Goal: Task Accomplishment & Management: Use online tool/utility

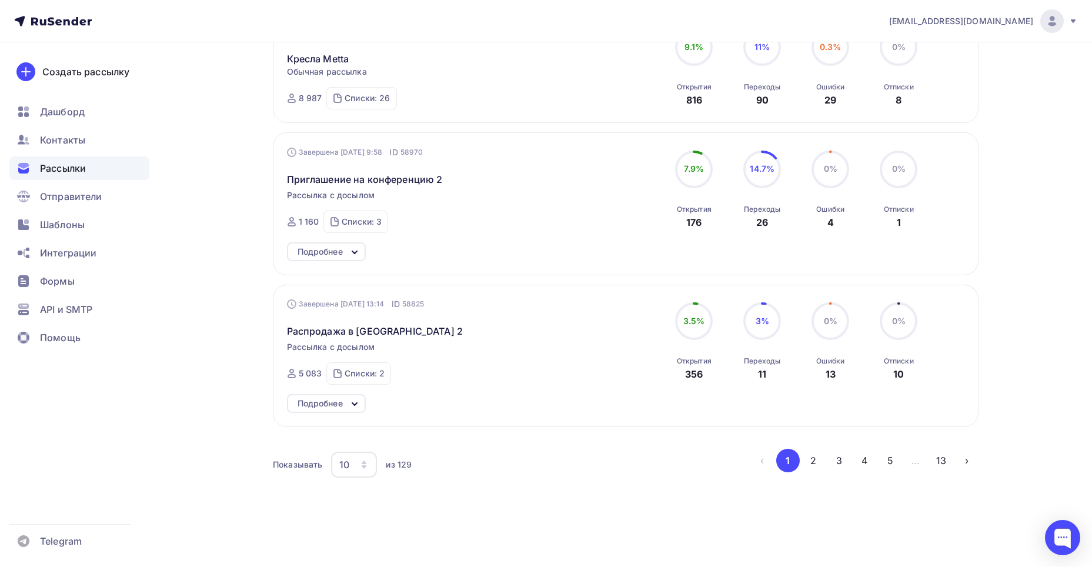
scroll to position [1126, 0]
click at [353, 457] on div "10" at bounding box center [354, 463] width 46 height 26
click at [372, 429] on div "100" at bounding box center [401, 426] width 113 height 14
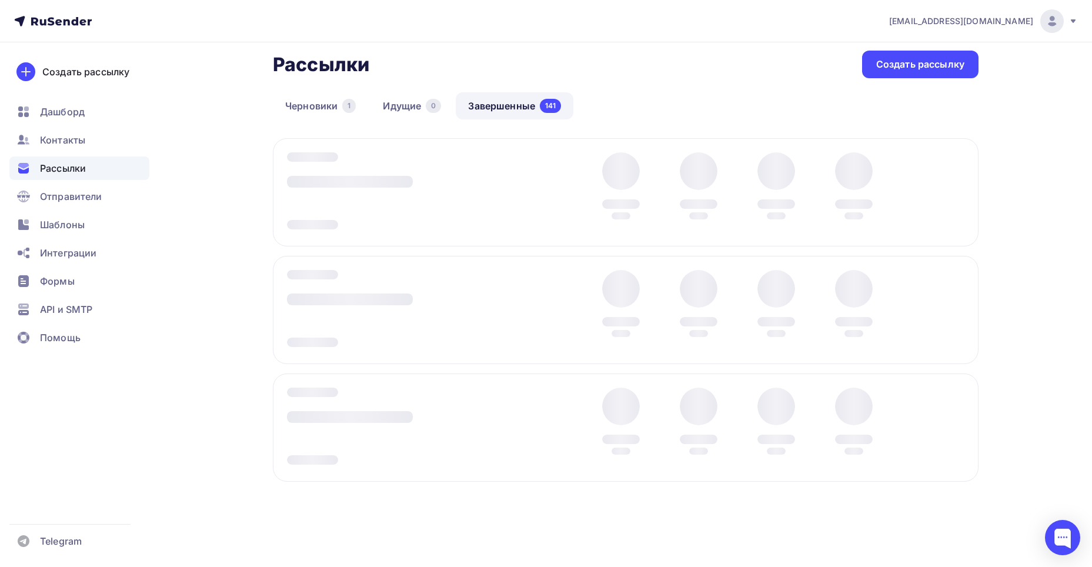
scroll to position [58, 0]
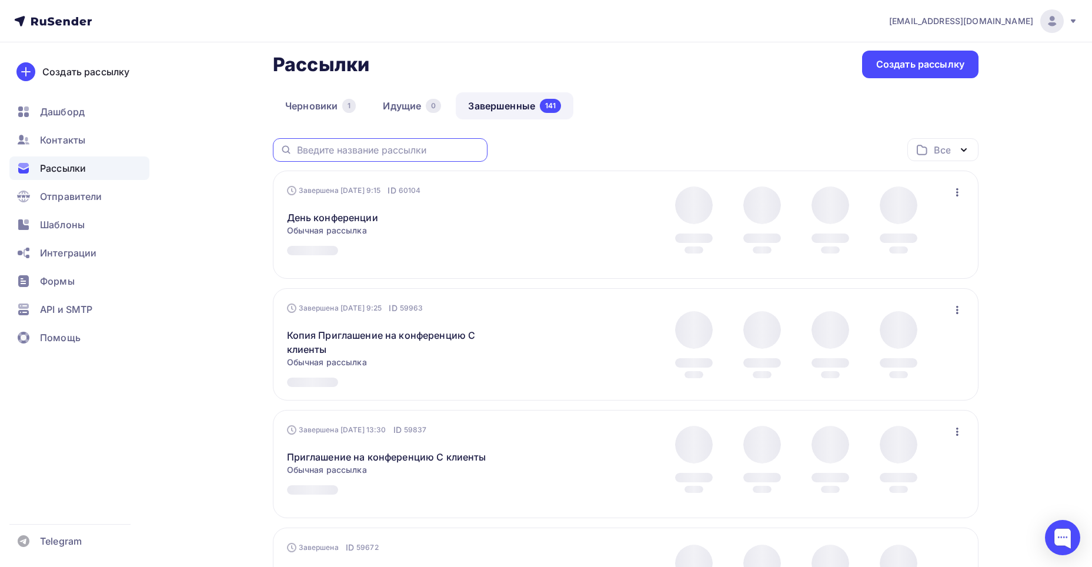
click at [442, 149] on input "text" at bounding box center [388, 149] width 183 height 13
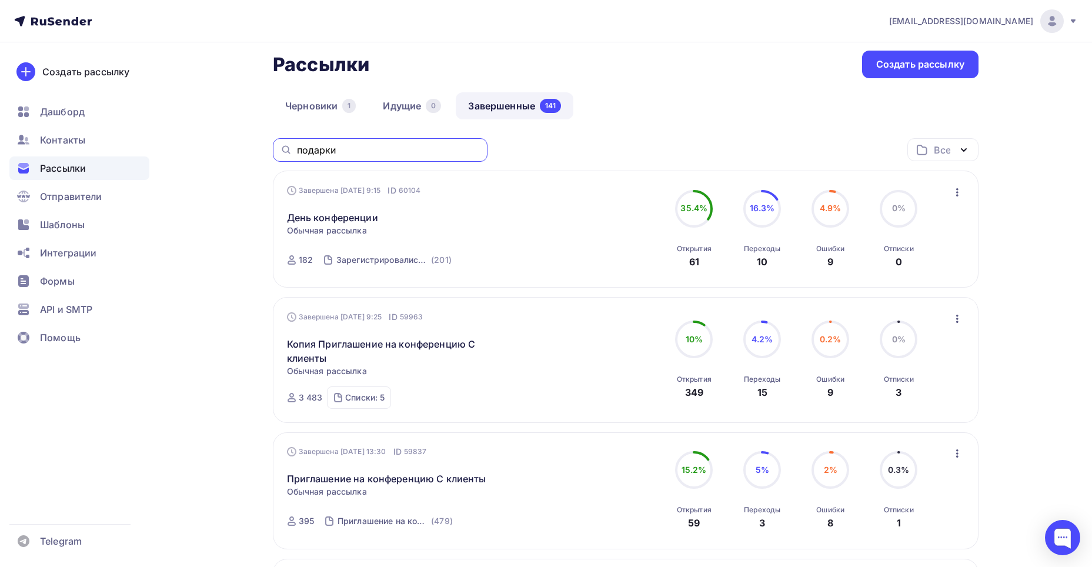
click at [470, 148] on input "подарки" at bounding box center [388, 149] width 183 height 13
type input "подарки"
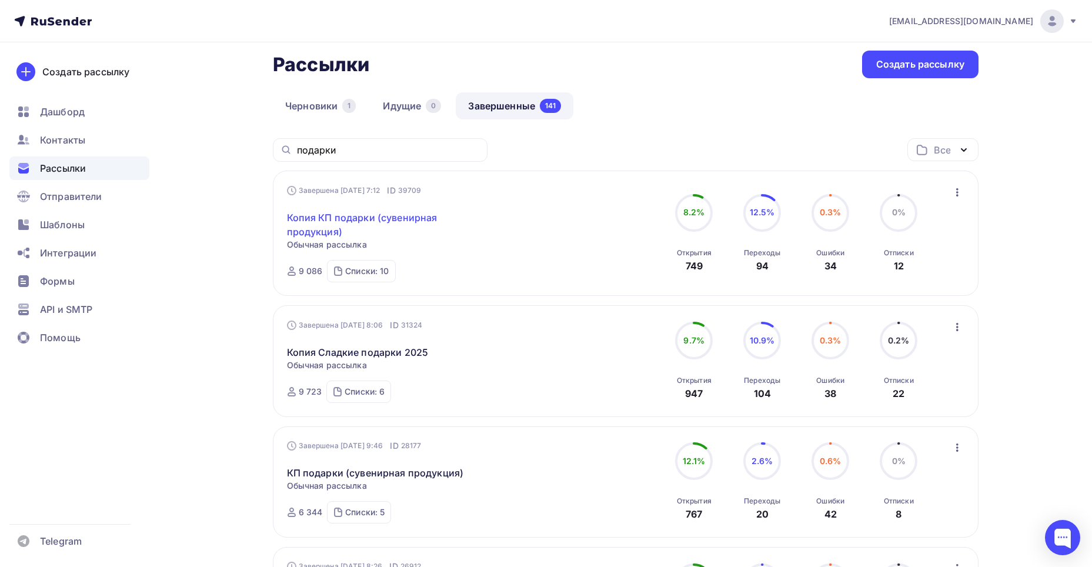
click at [421, 216] on link "Копия КП подарки (сувенирная продукция)" at bounding box center [388, 224] width 202 height 28
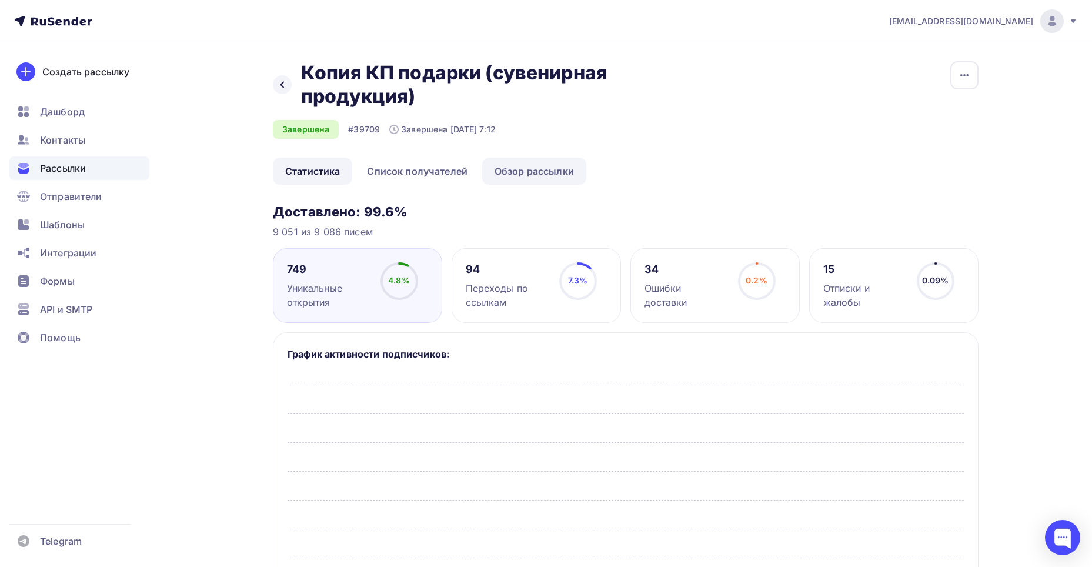
click at [513, 169] on link "Обзор рассылки" at bounding box center [534, 171] width 104 height 27
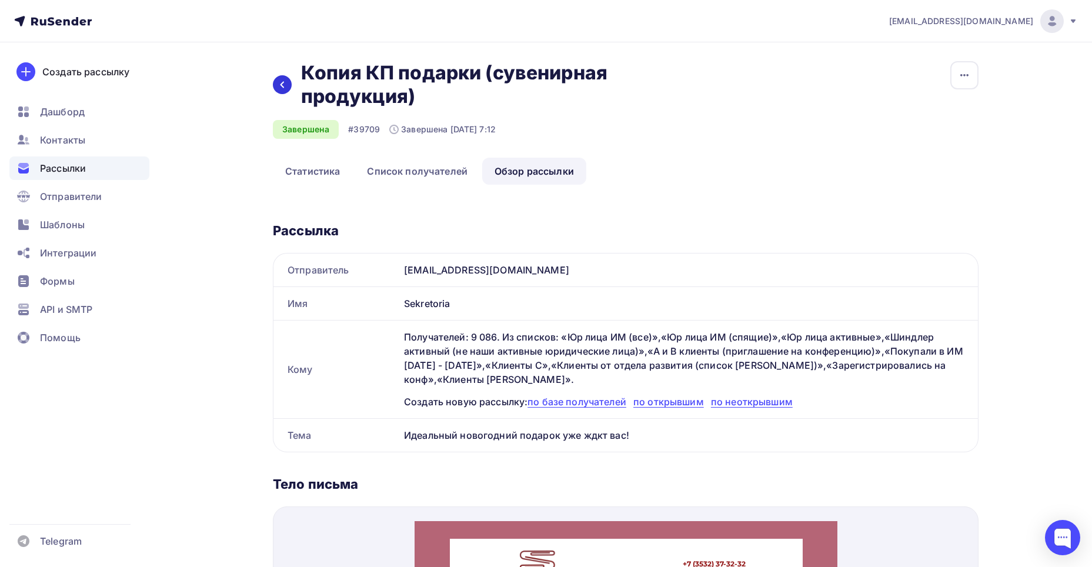
click at [282, 81] on icon at bounding box center [282, 84] width 9 height 9
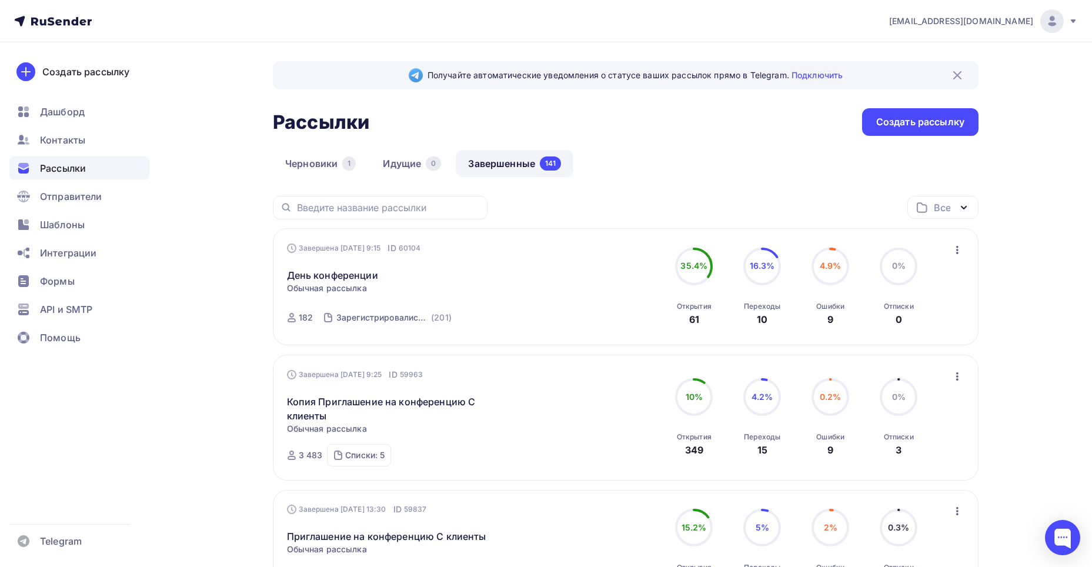
click at [379, 216] on div at bounding box center [380, 208] width 215 height 24
click at [378, 208] on input "text" at bounding box center [388, 207] width 183 height 13
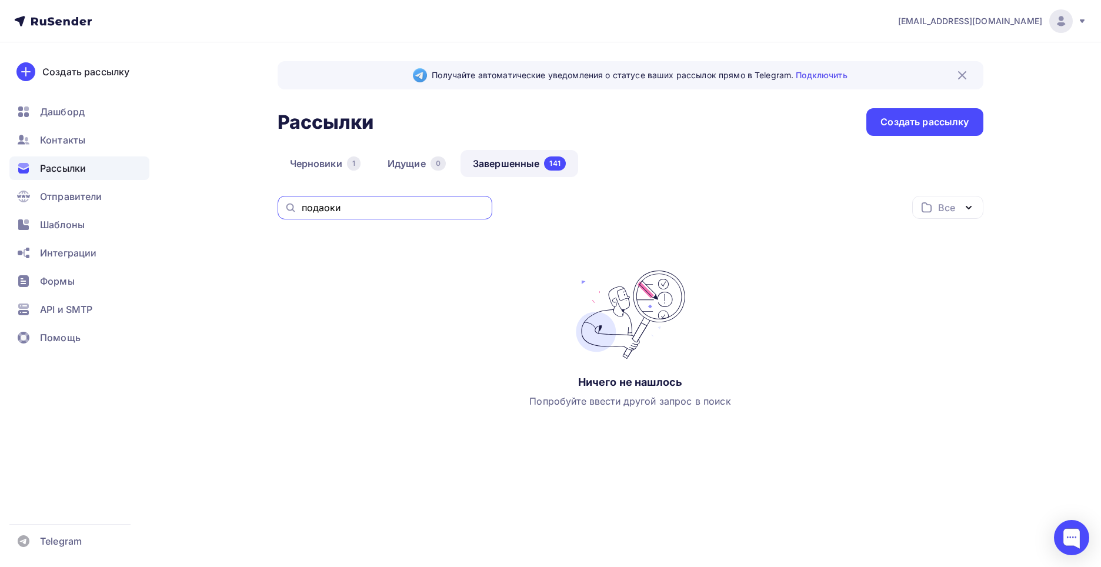
click at [376, 209] on input "подаоки" at bounding box center [393, 207] width 183 height 13
type input "подарки"
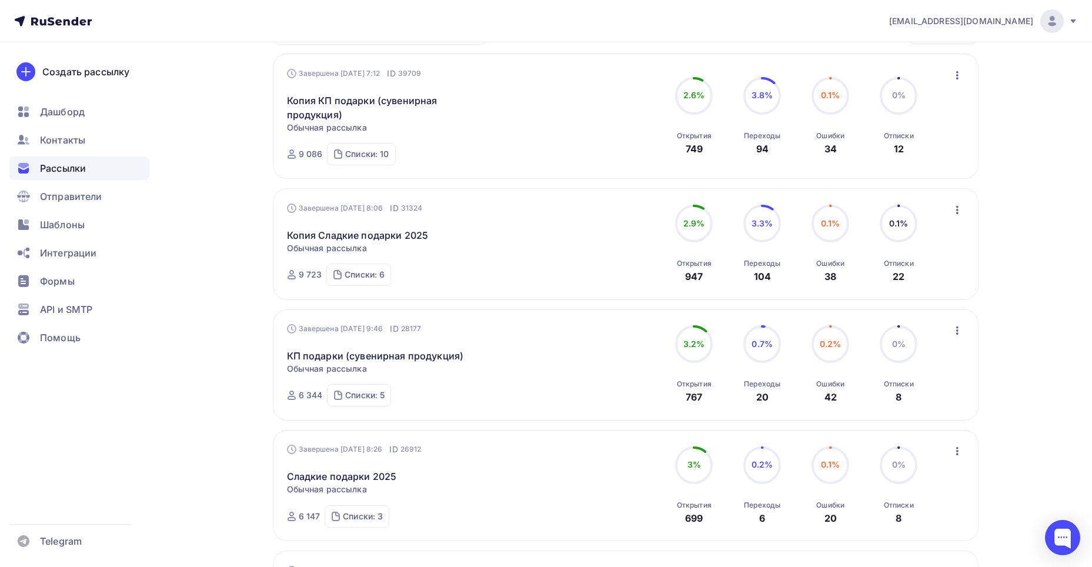
scroll to position [176, 0]
click at [414, 351] on link "КП подарки (сувенирная продукция)" at bounding box center [375, 354] width 177 height 14
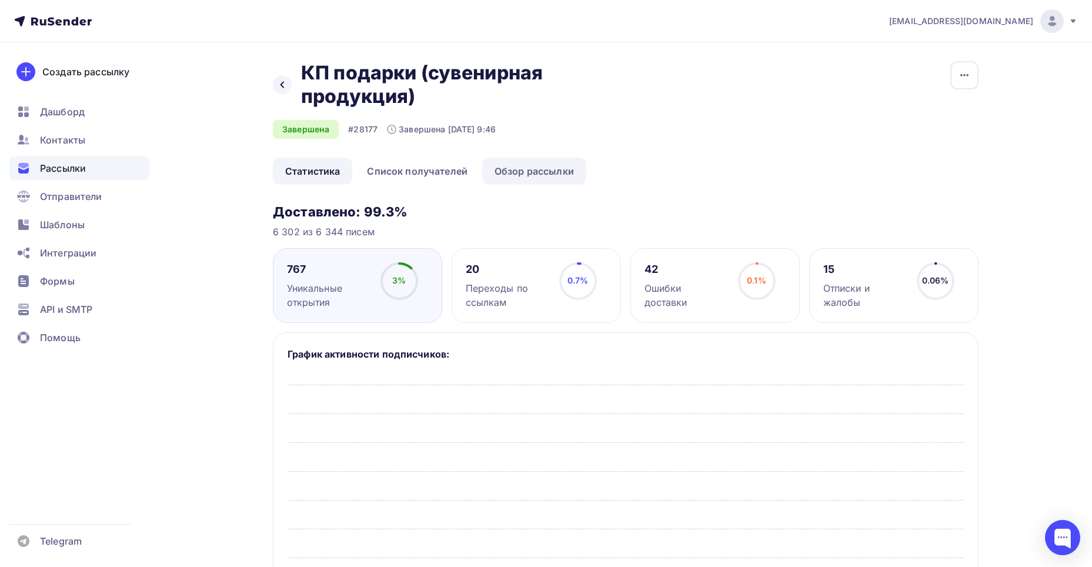
click at [497, 166] on link "Обзор рассылки" at bounding box center [534, 171] width 104 height 27
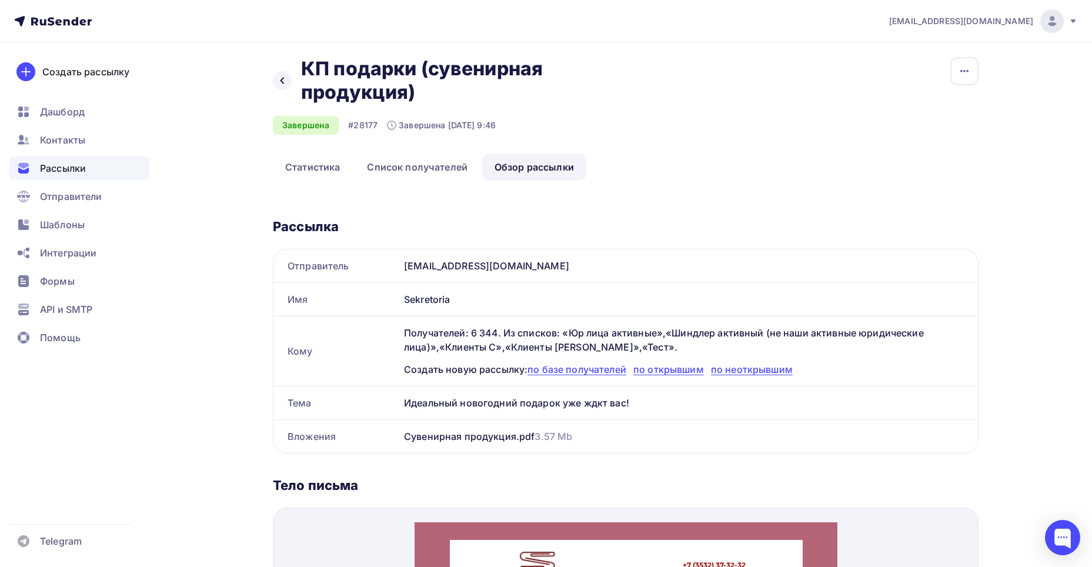
scroll to position [4, 0]
click at [961, 78] on icon "button" at bounding box center [964, 72] width 14 height 14
click at [914, 103] on div "Копировать" at bounding box center [919, 109] width 113 height 14
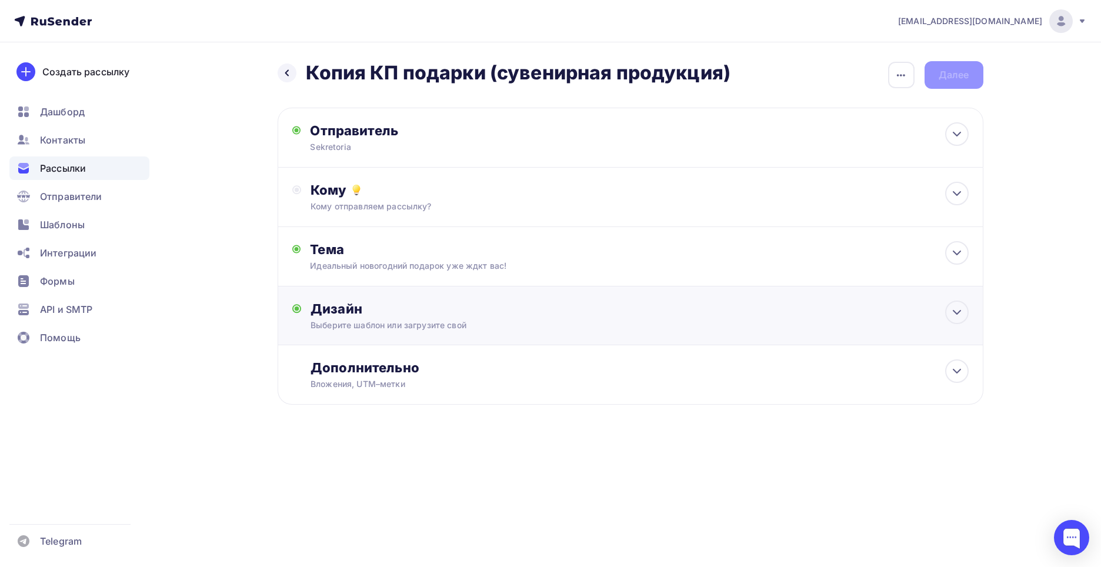
click at [396, 318] on div "Дизайн Выберите шаблон или загрузите свой Размер письма: 122 Kb Заменить шаблон…" at bounding box center [638, 315] width 657 height 31
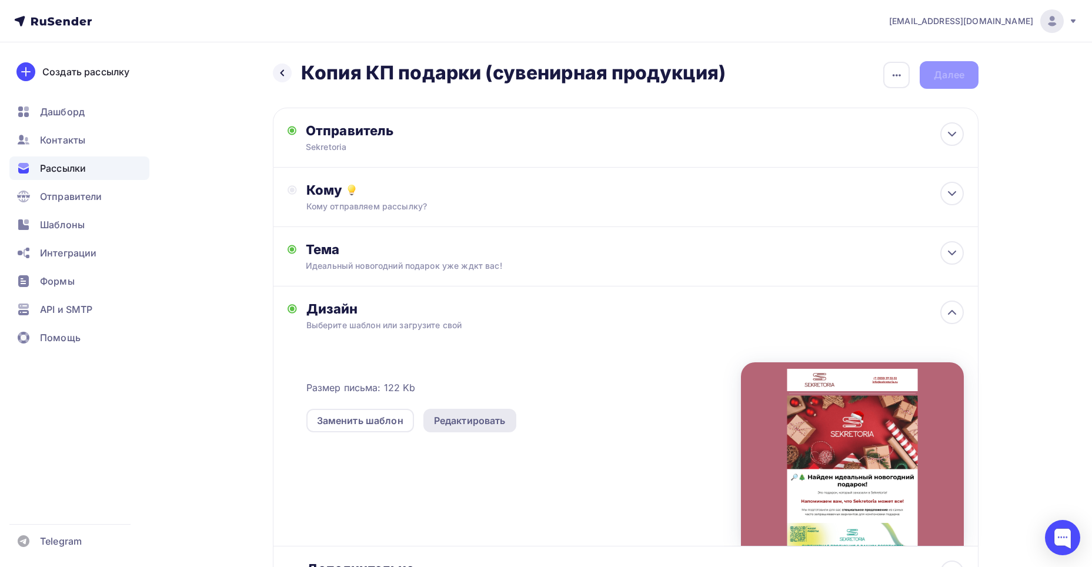
click at [460, 416] on div "Редактировать" at bounding box center [470, 420] width 72 height 14
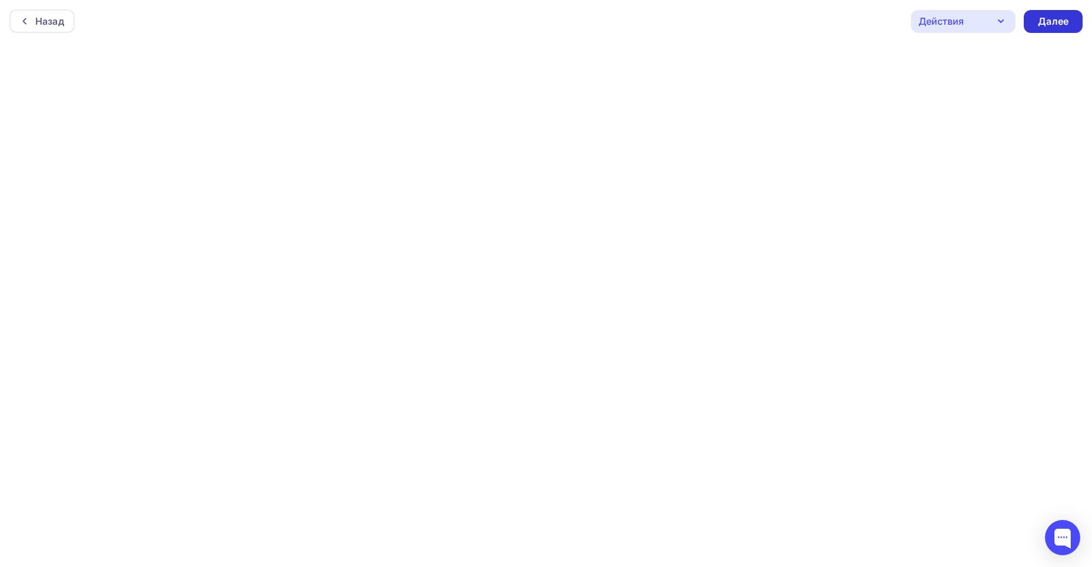
click at [1051, 19] on div "Далее" at bounding box center [1053, 22] width 31 height 14
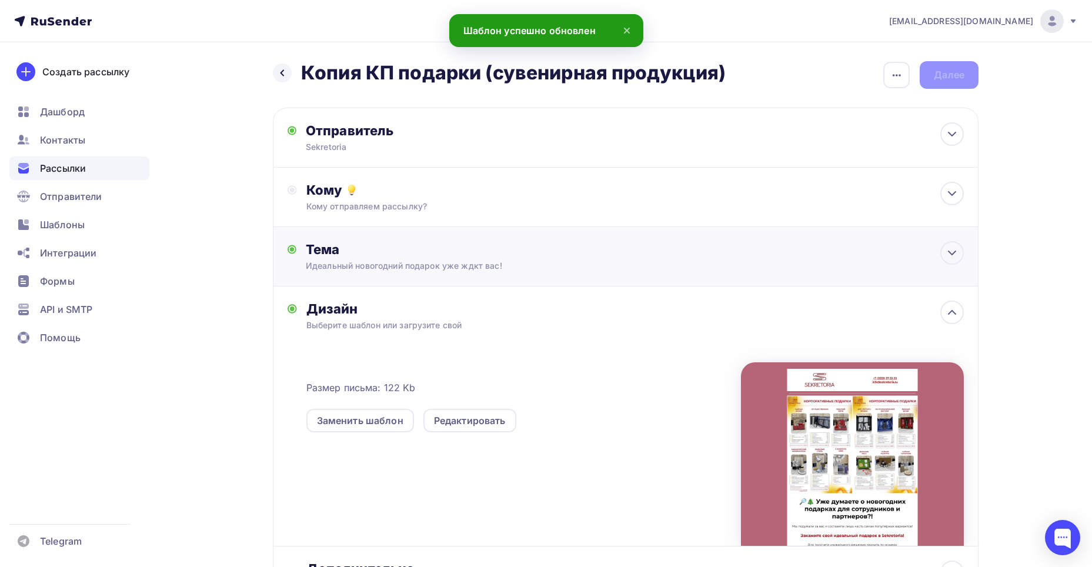
click at [390, 252] on div "Тема" at bounding box center [422, 249] width 232 height 16
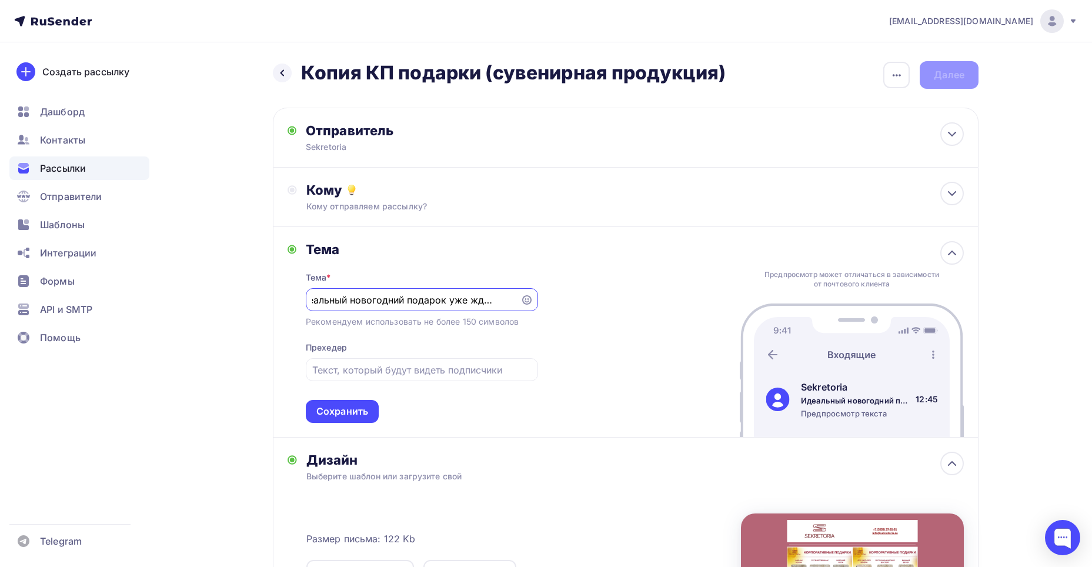
click at [399, 297] on input "Идеальный новогодний подарок уже ждкт вас!" at bounding box center [412, 300] width 201 height 14
type input "Готовые решения новогодних подарков от Sekretoria!"
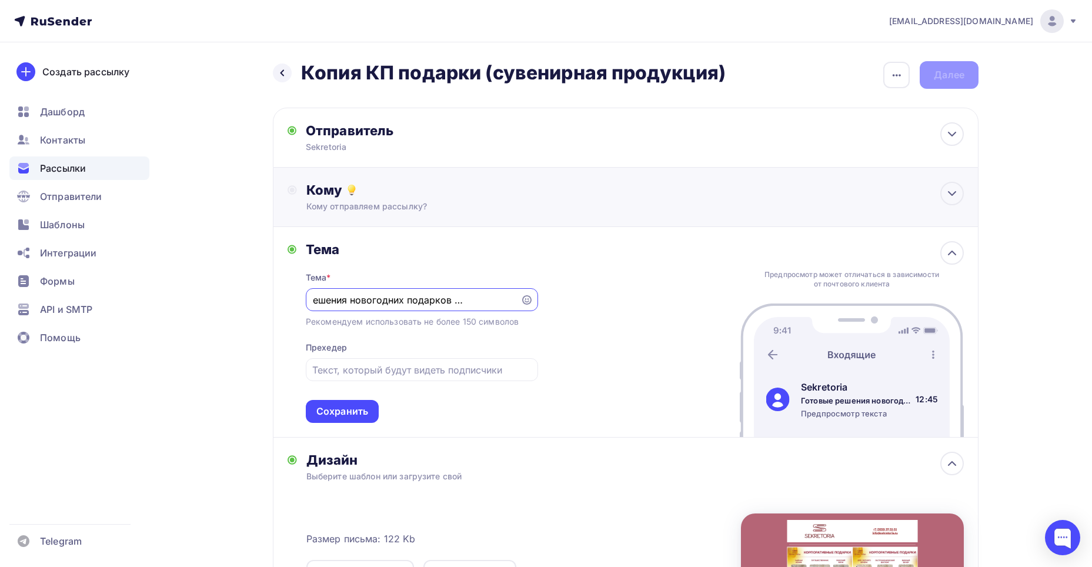
click at [421, 206] on div "Кому отправляем рассылку?" at bounding box center [602, 206] width 592 height 12
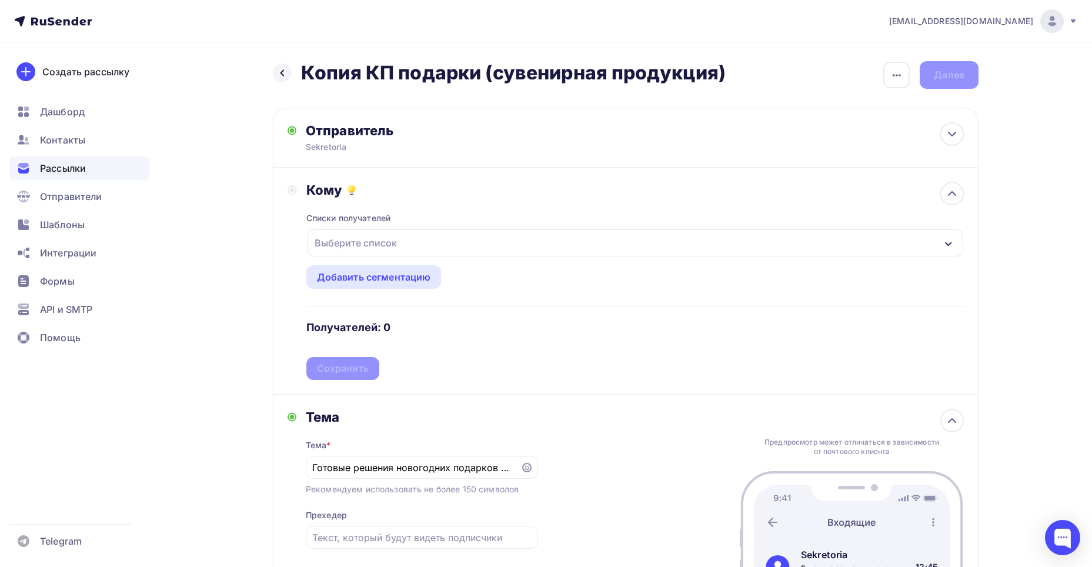
click at [377, 240] on div "Выберите список" at bounding box center [356, 242] width 92 height 21
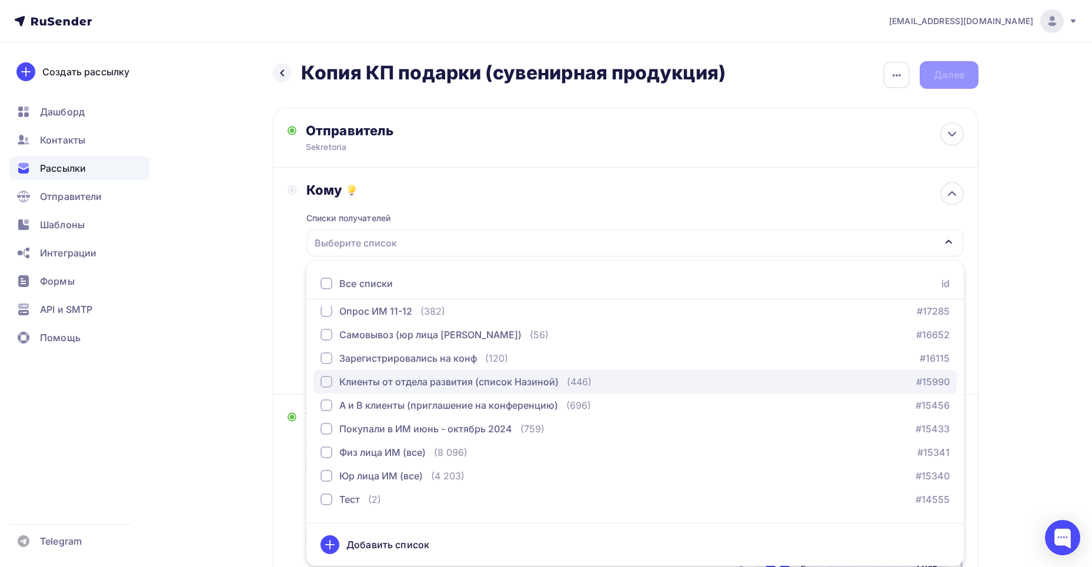
scroll to position [637, 0]
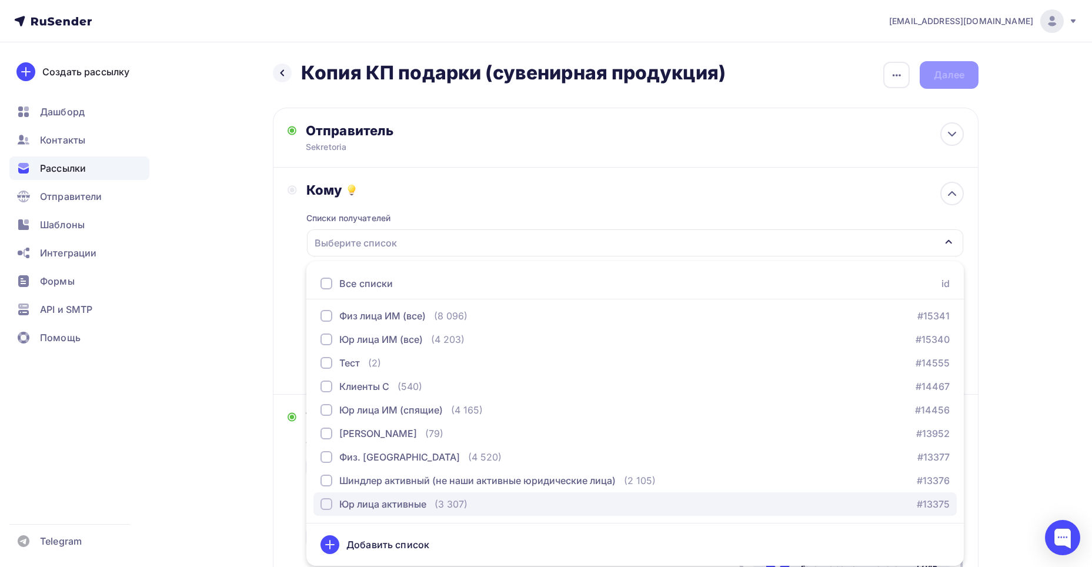
click at [386, 497] on div "Юр лица активные" at bounding box center [382, 504] width 87 height 14
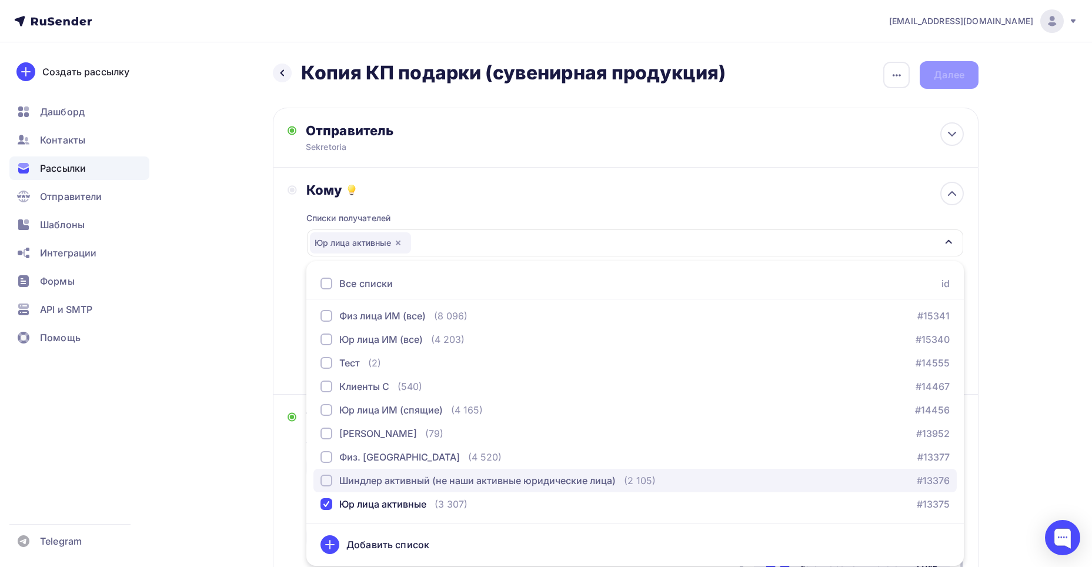
click at [386, 484] on div "Шиндлер активный (не наши активные юридические лица)" at bounding box center [477, 480] width 276 height 14
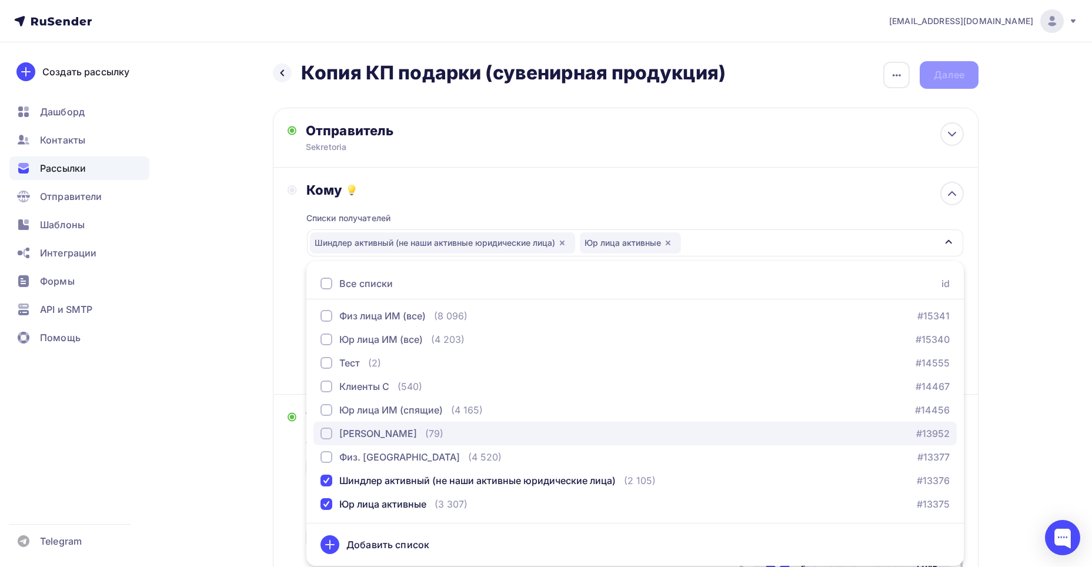
click at [376, 430] on div "[PERSON_NAME]" at bounding box center [378, 433] width 78 height 14
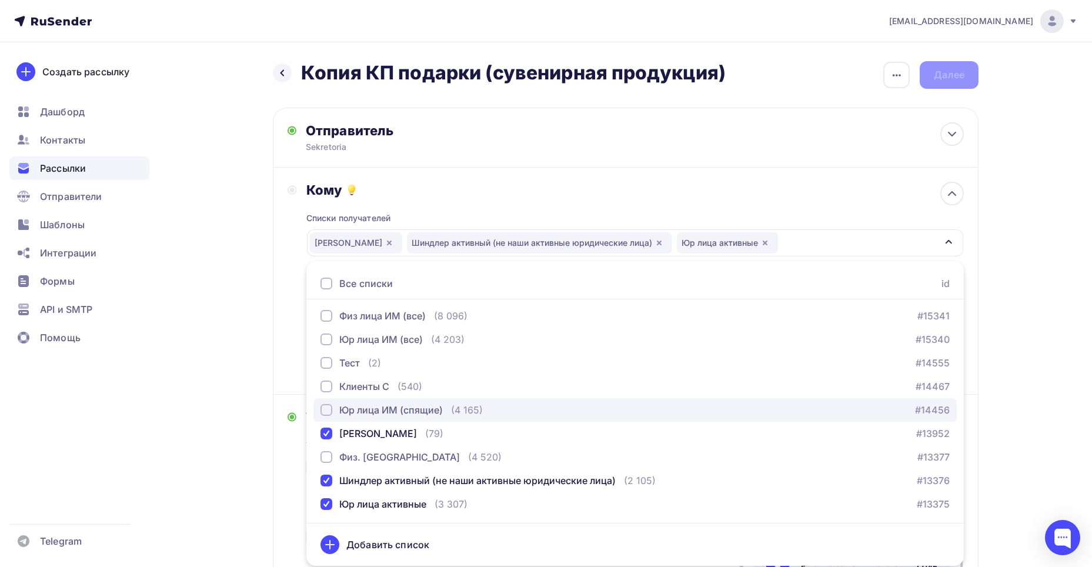
click at [370, 412] on div "Юр лица ИМ (спящие)" at bounding box center [390, 410] width 103 height 14
click at [425, 410] on div "Юр лица ИМ (спящие)" at bounding box center [390, 410] width 103 height 14
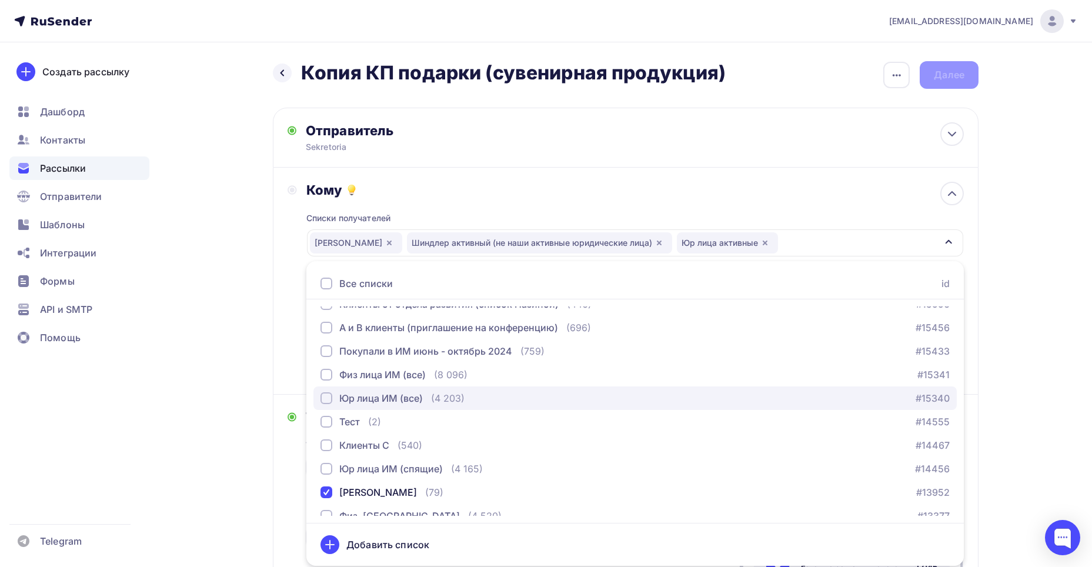
click at [426, 400] on div "Юр лица ИМ (все) (4 203)" at bounding box center [392, 398] width 144 height 14
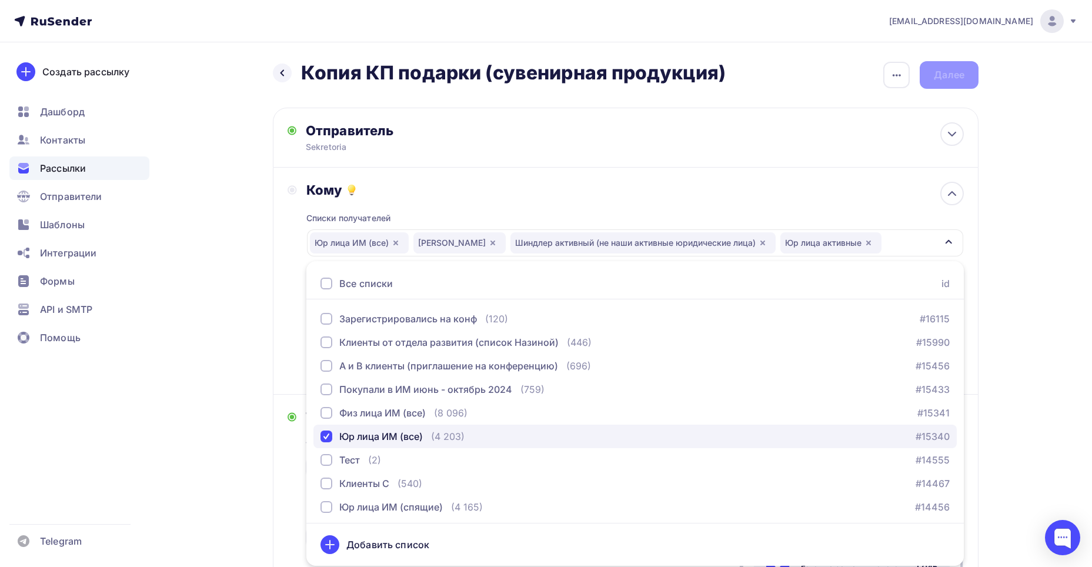
scroll to position [520, 0]
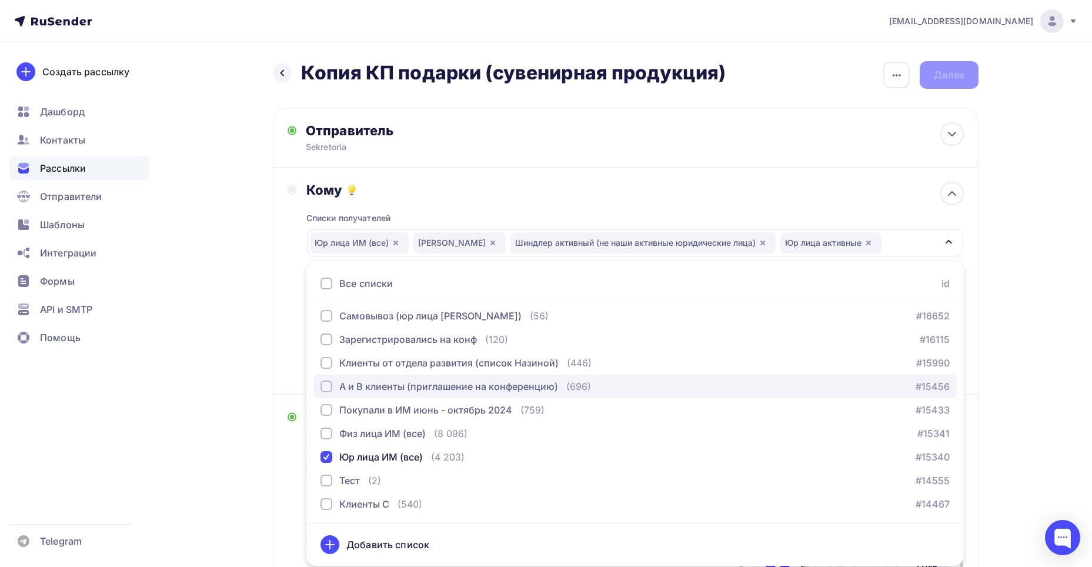
click at [416, 382] on div "А и В клиенты (приглашение на конференцию)" at bounding box center [448, 386] width 219 height 14
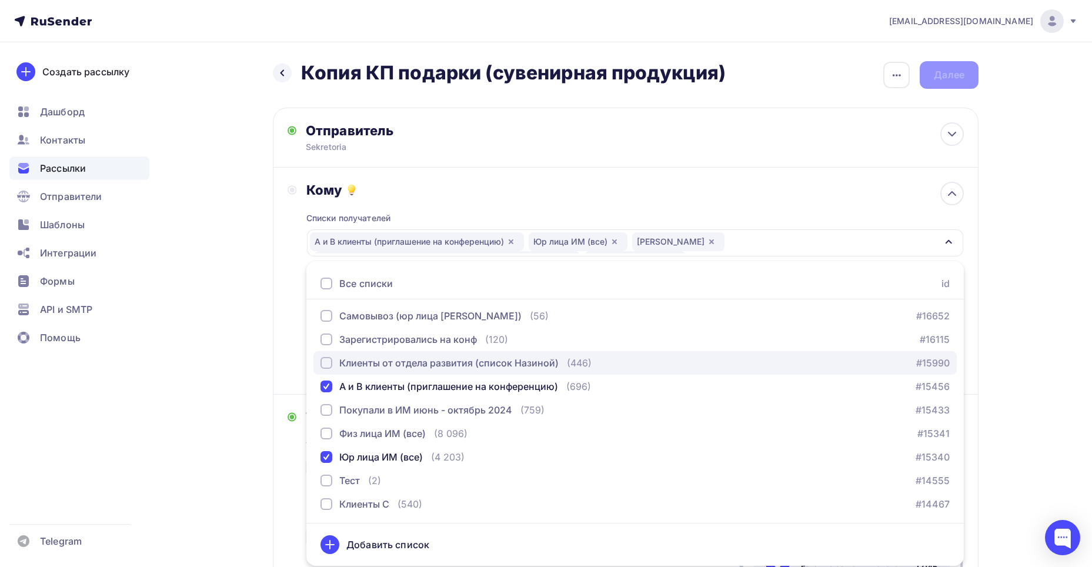
click at [408, 362] on div "Клиенты от отдела развития (список Назиной)" at bounding box center [448, 363] width 219 height 14
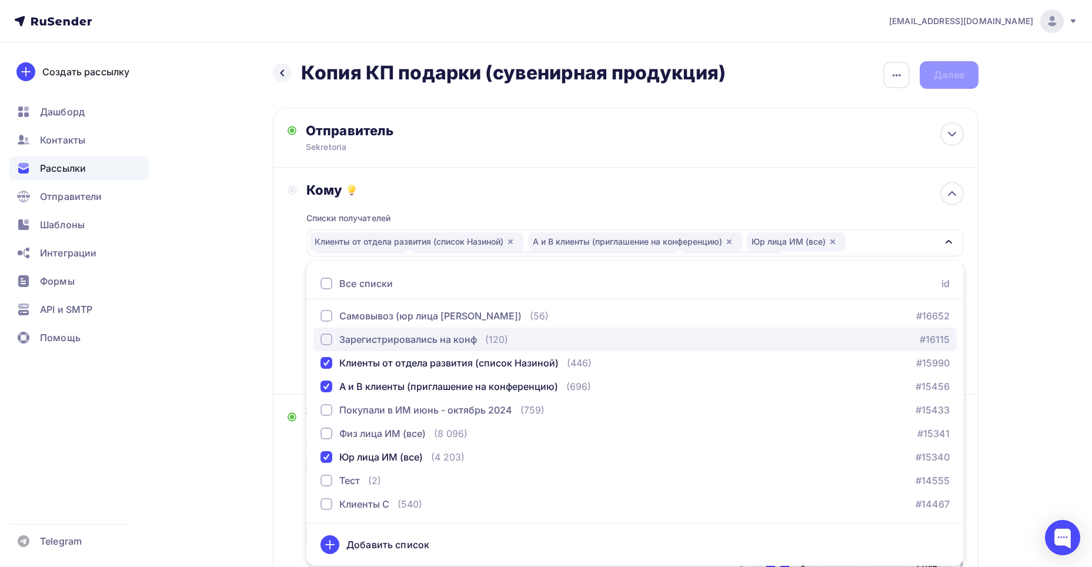
click at [400, 339] on div "Зарегистрировались на конф" at bounding box center [408, 339] width 138 height 14
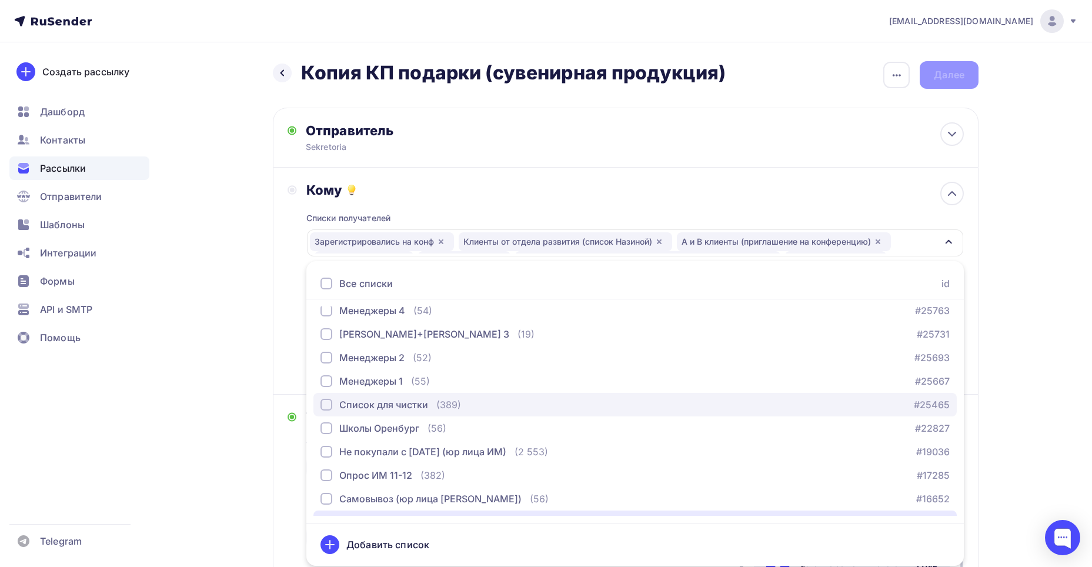
scroll to position [343, 0]
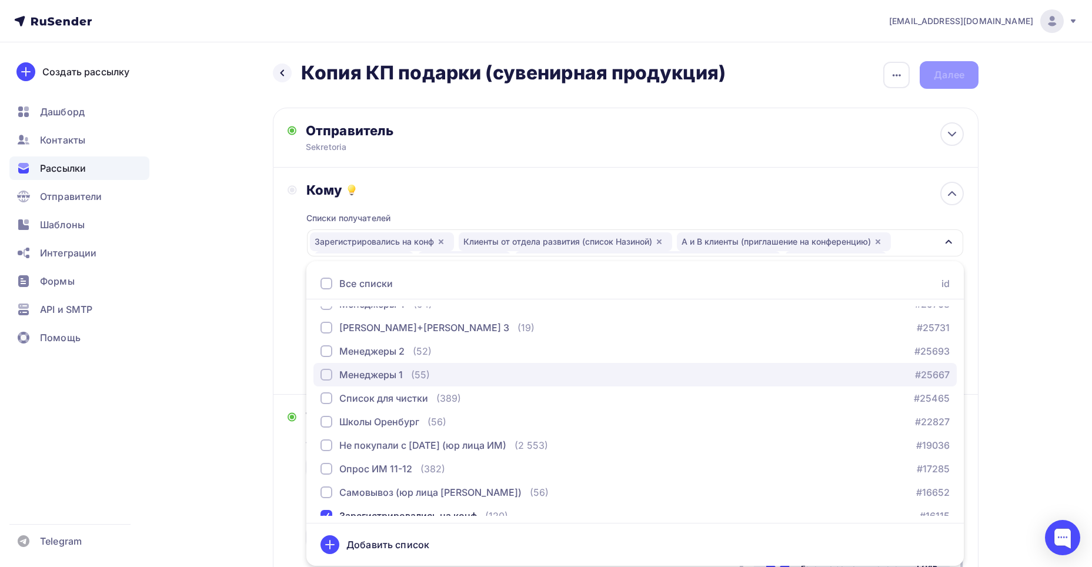
click at [404, 378] on div "Менеджеры 1 (55)" at bounding box center [374, 374] width 109 height 14
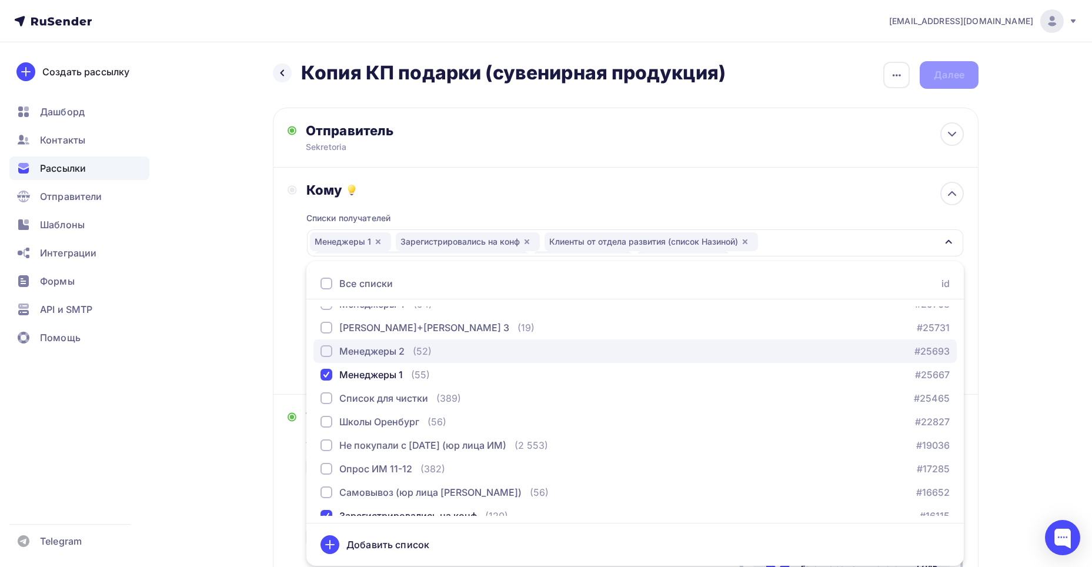
click at [389, 347] on div "Менеджеры 2" at bounding box center [371, 351] width 65 height 14
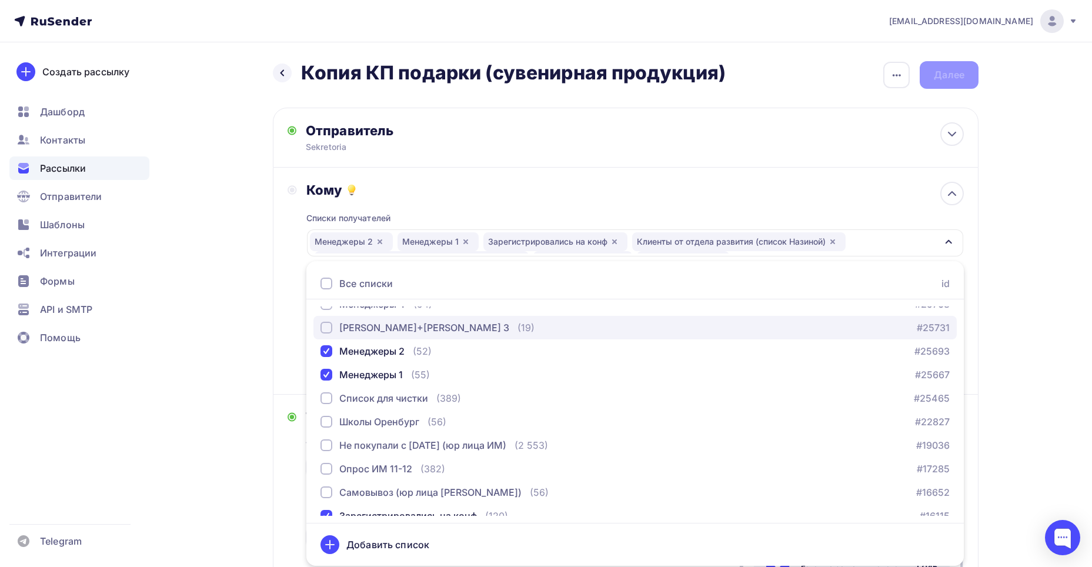
click at [379, 323] on div "[PERSON_NAME]+[PERSON_NAME] 3" at bounding box center [424, 327] width 170 height 14
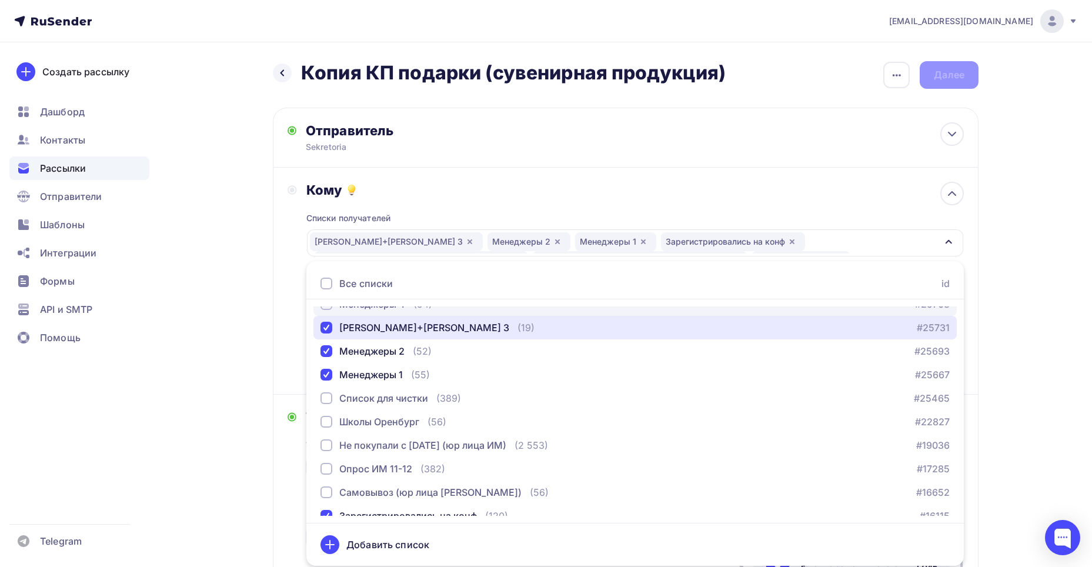
scroll to position [285, 0]
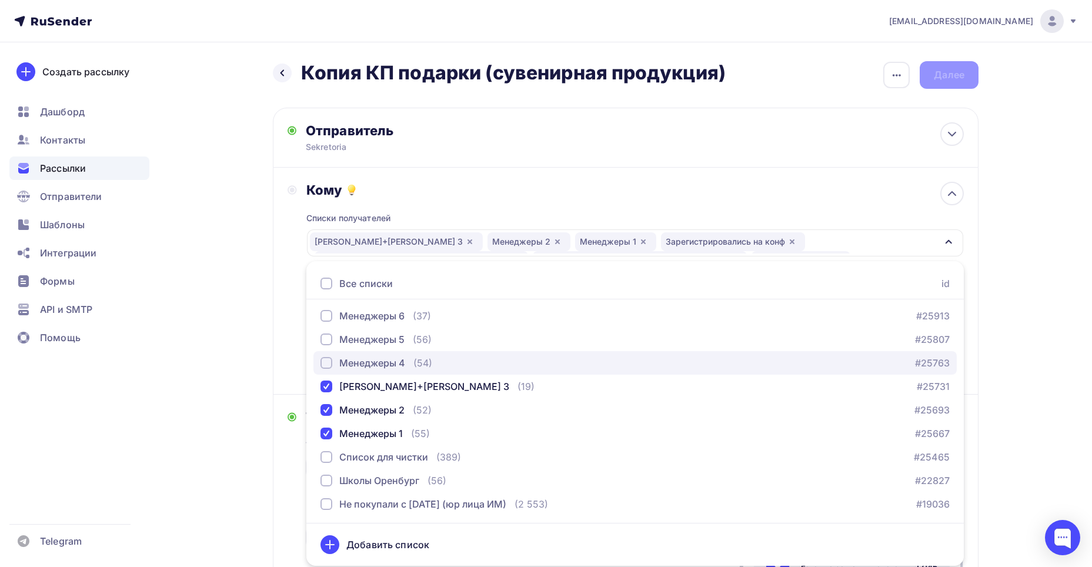
drag, startPoint x: 386, startPoint y: 374, endPoint x: 383, endPoint y: 352, distance: 22.0
click at [386, 373] on button "Менеджеры 4 (54) #25763" at bounding box center [634, 363] width 643 height 24
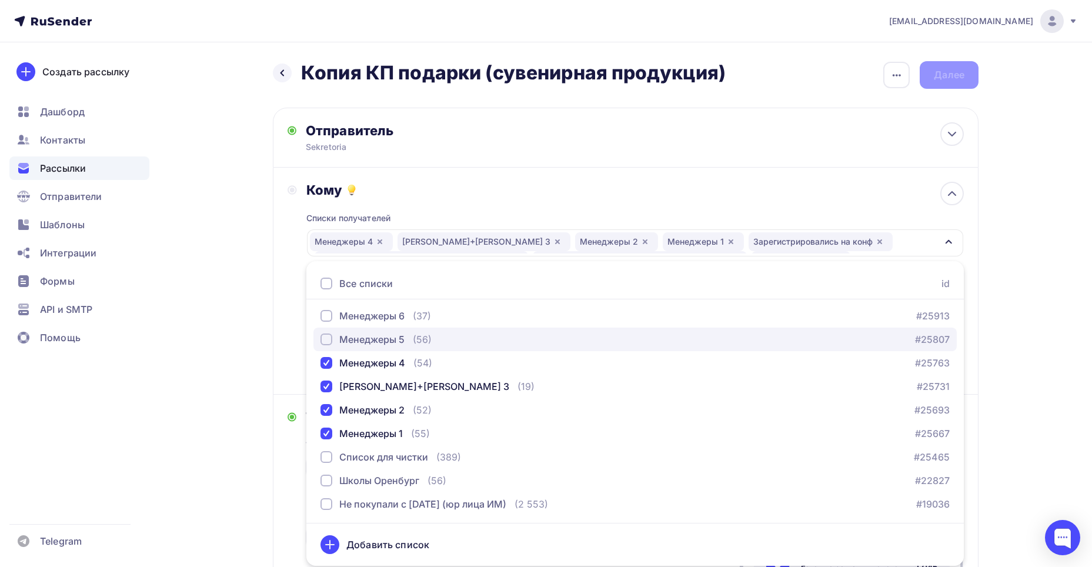
drag, startPoint x: 376, startPoint y: 335, endPoint x: 370, endPoint y: 321, distance: 15.0
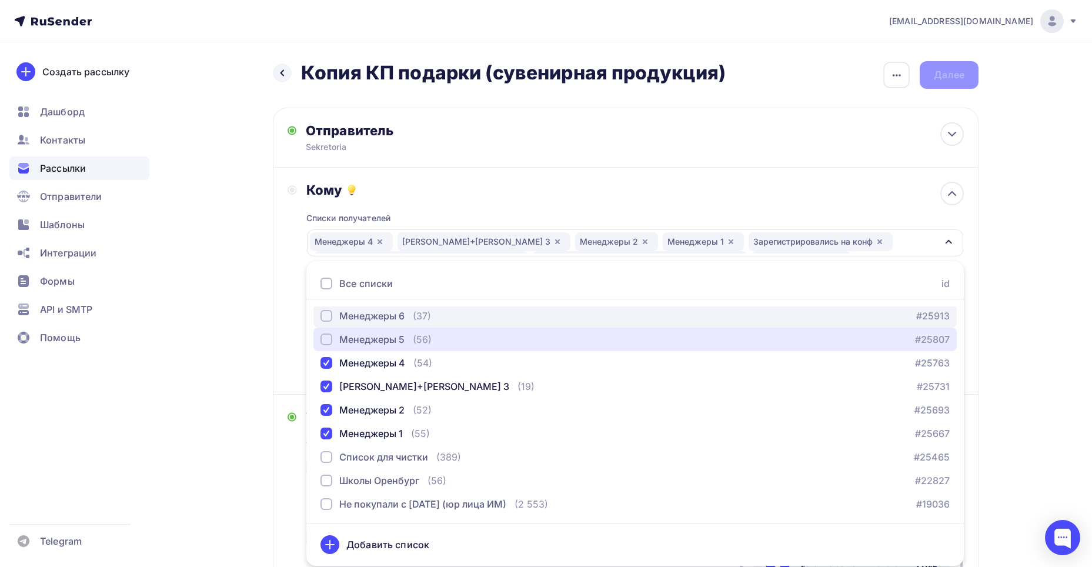
click at [376, 334] on div "Менеджеры 5" at bounding box center [371, 339] width 65 height 14
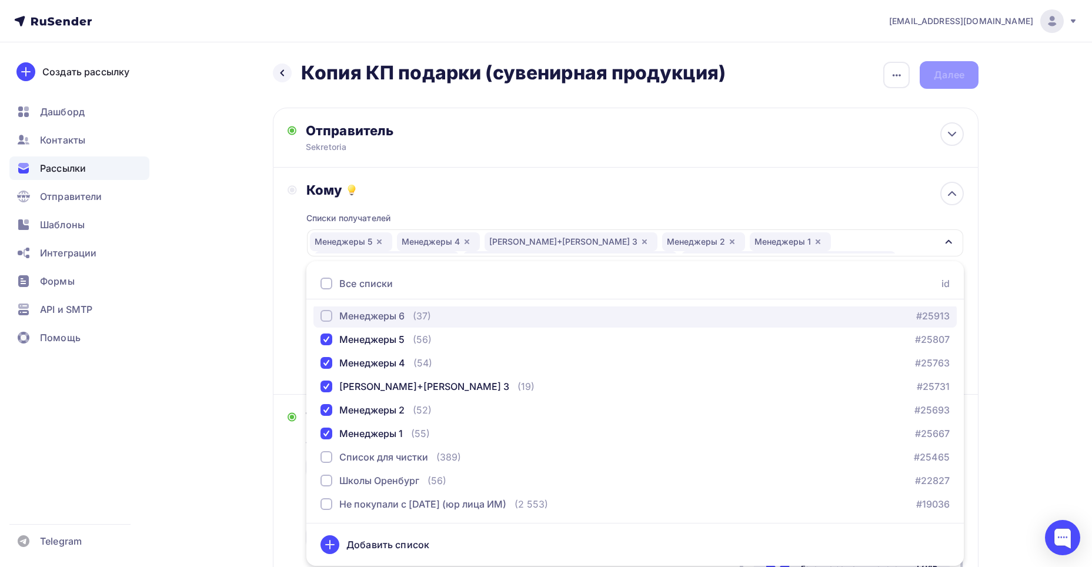
click at [367, 316] on div "Менеджеры 6" at bounding box center [371, 316] width 65 height 14
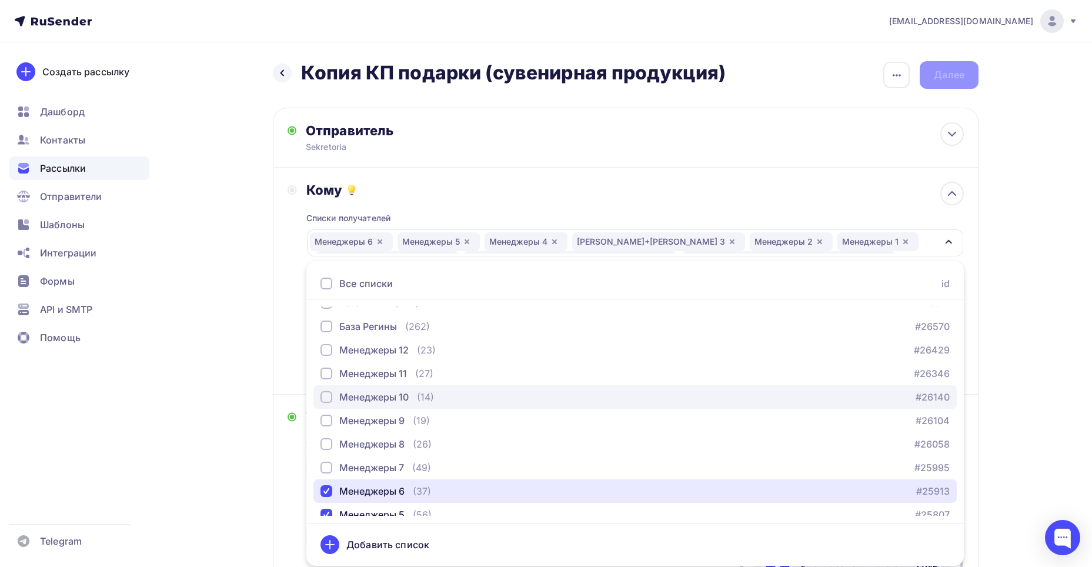
scroll to position [108, 0]
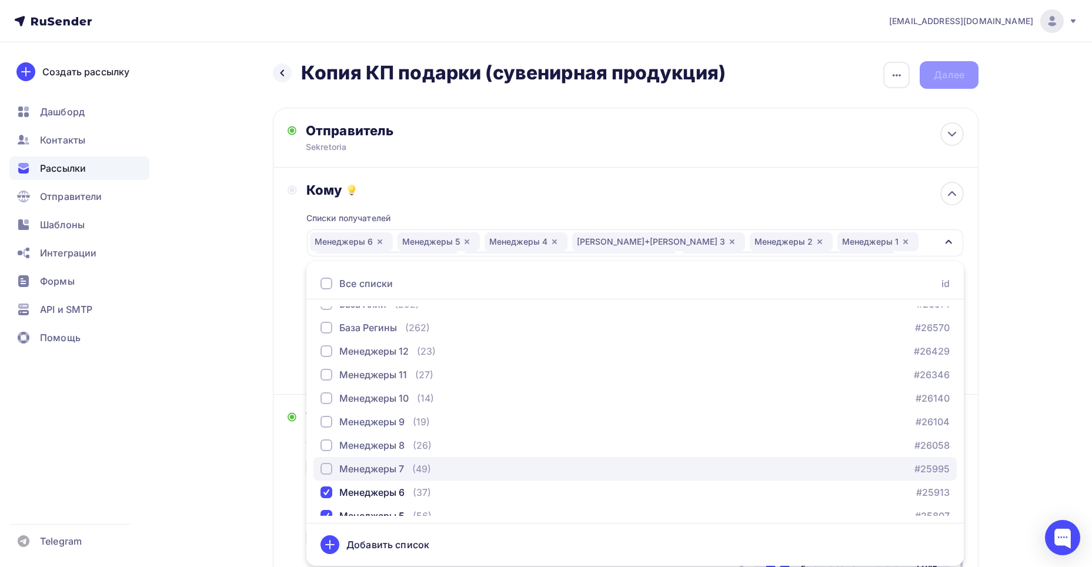
click at [395, 467] on div "Менеджеры 7" at bounding box center [371, 469] width 65 height 14
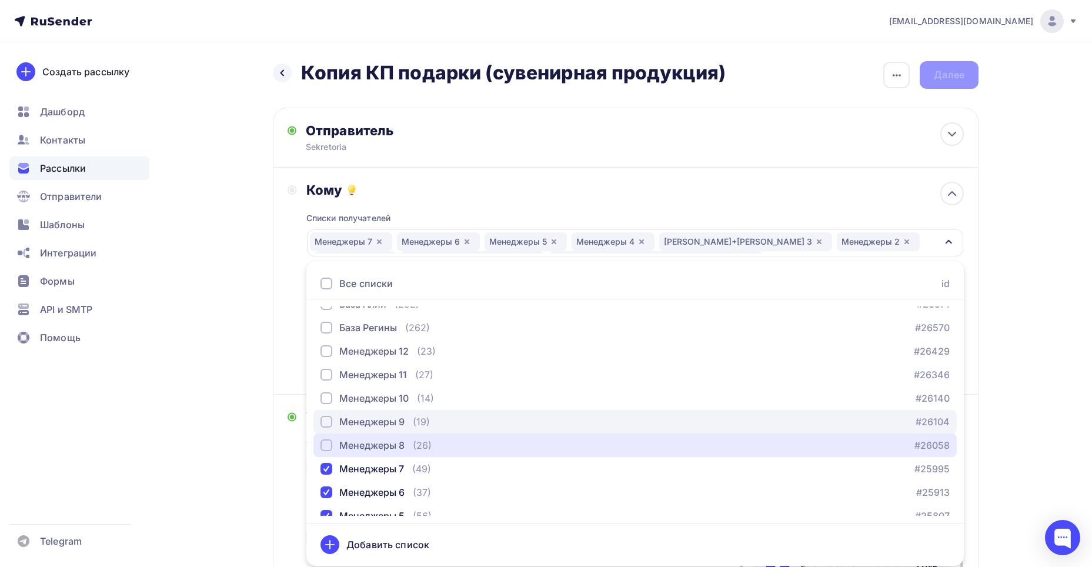
drag, startPoint x: 391, startPoint y: 444, endPoint x: 387, endPoint y: 426, distance: 19.3
click at [391, 443] on div "Менеджеры 8" at bounding box center [371, 445] width 65 height 14
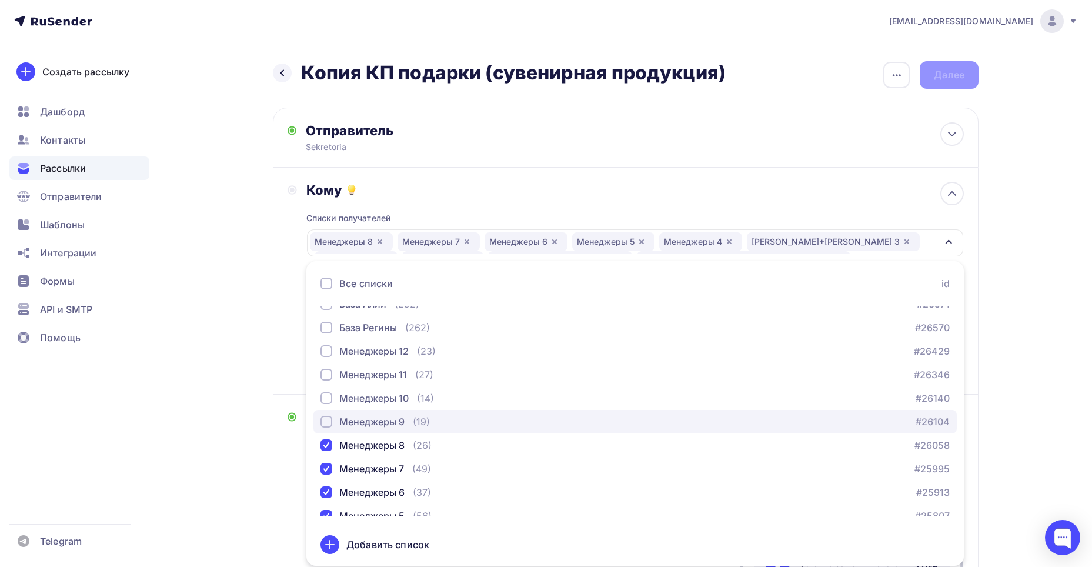
drag, startPoint x: 385, startPoint y: 423, endPoint x: 384, endPoint y: 416, distance: 7.2
click at [385, 422] on div "Менеджеры 9" at bounding box center [371, 421] width 65 height 14
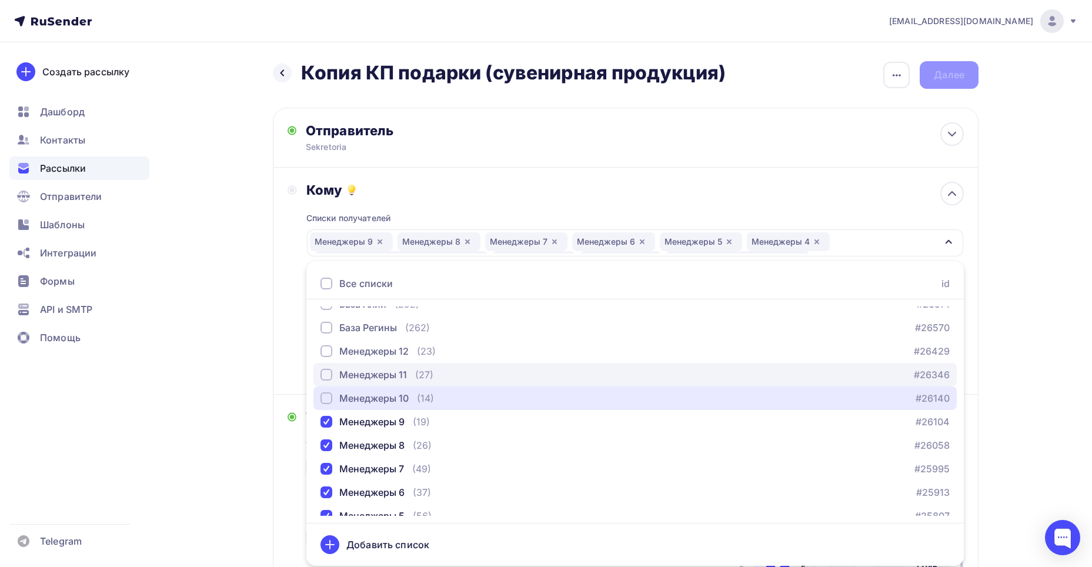
drag, startPoint x: 380, startPoint y: 395, endPoint x: 376, endPoint y: 381, distance: 14.1
click at [380, 391] on div "Менеджеры 10" at bounding box center [373, 398] width 69 height 14
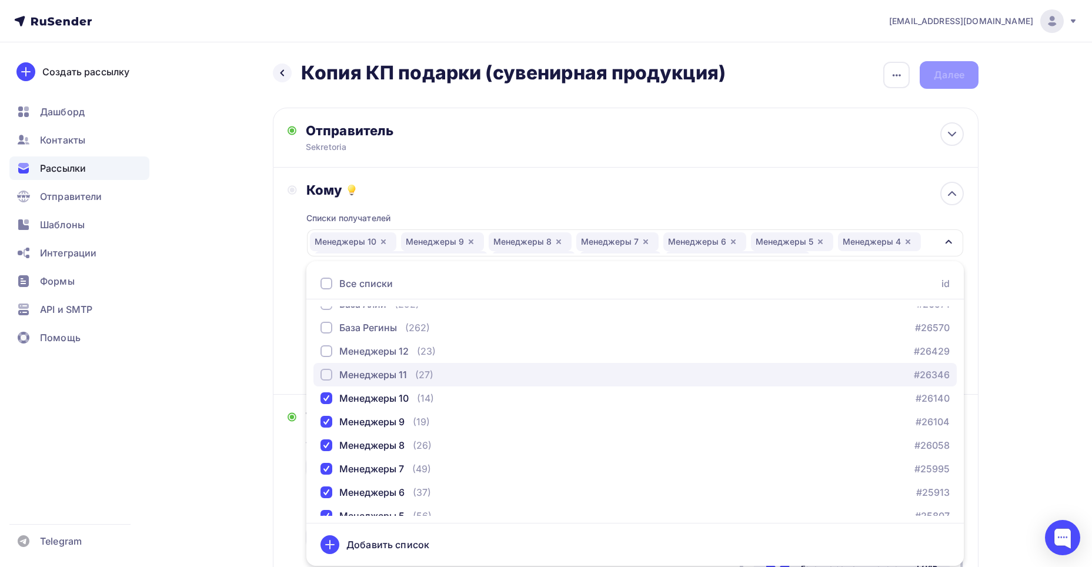
drag, startPoint x: 375, startPoint y: 375, endPoint x: 372, endPoint y: 362, distance: 13.4
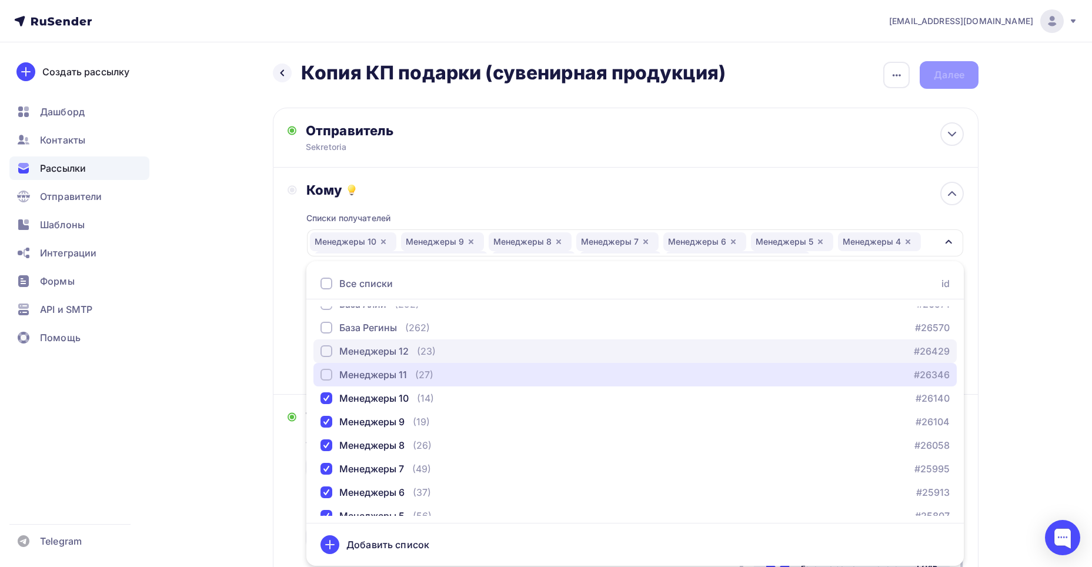
click at [375, 369] on div "Менеджеры 11" at bounding box center [373, 374] width 68 height 14
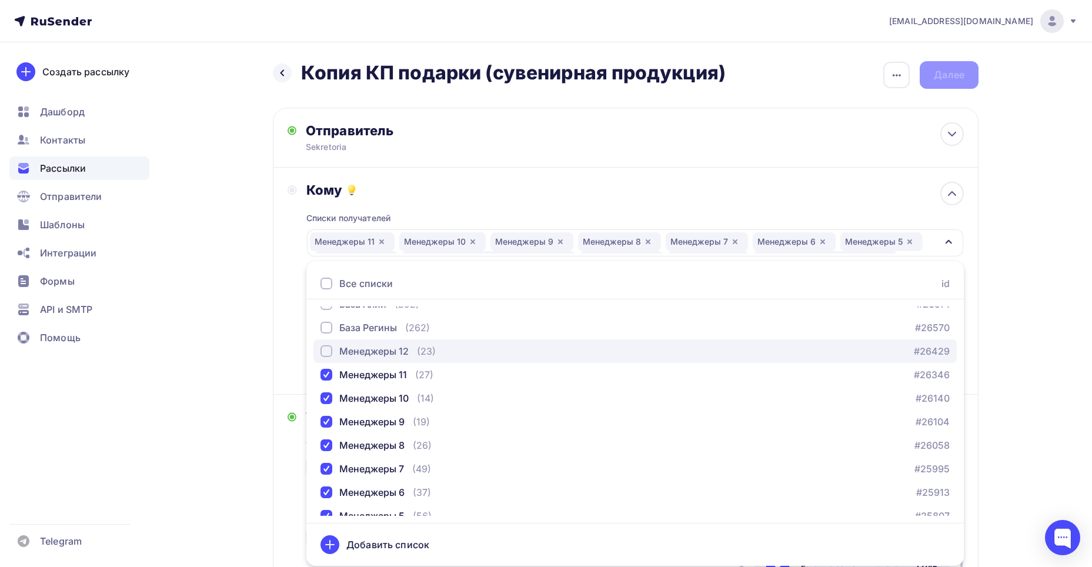
click at [370, 349] on div "Менеджеры 12" at bounding box center [373, 351] width 69 height 14
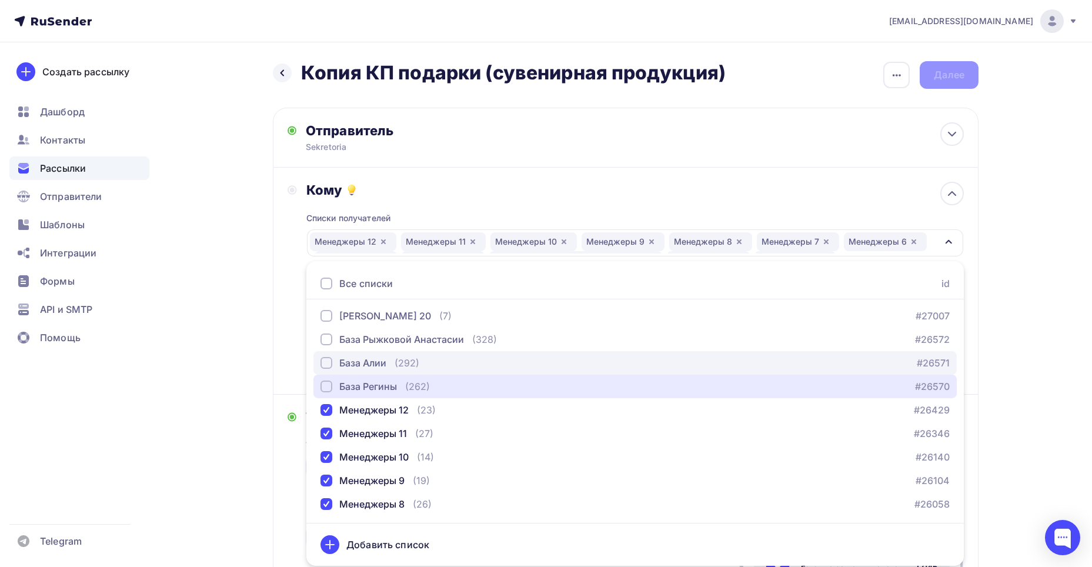
drag, startPoint x: 380, startPoint y: 390, endPoint x: 376, endPoint y: 367, distance: 23.3
click at [379, 387] on div "База Регины" at bounding box center [368, 386] width 58 height 14
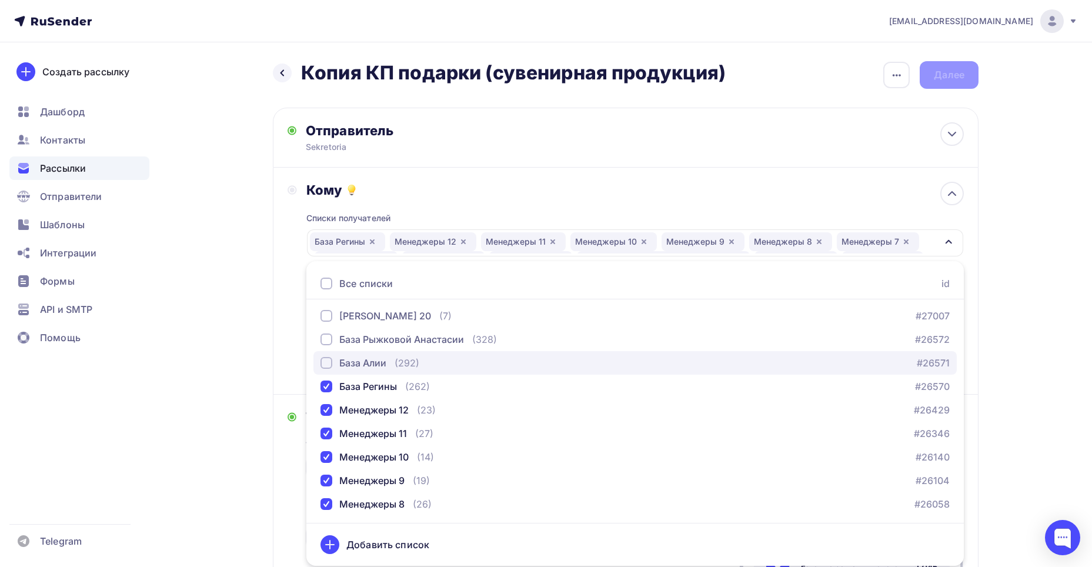
drag, startPoint x: 373, startPoint y: 358, endPoint x: 367, endPoint y: 344, distance: 15.3
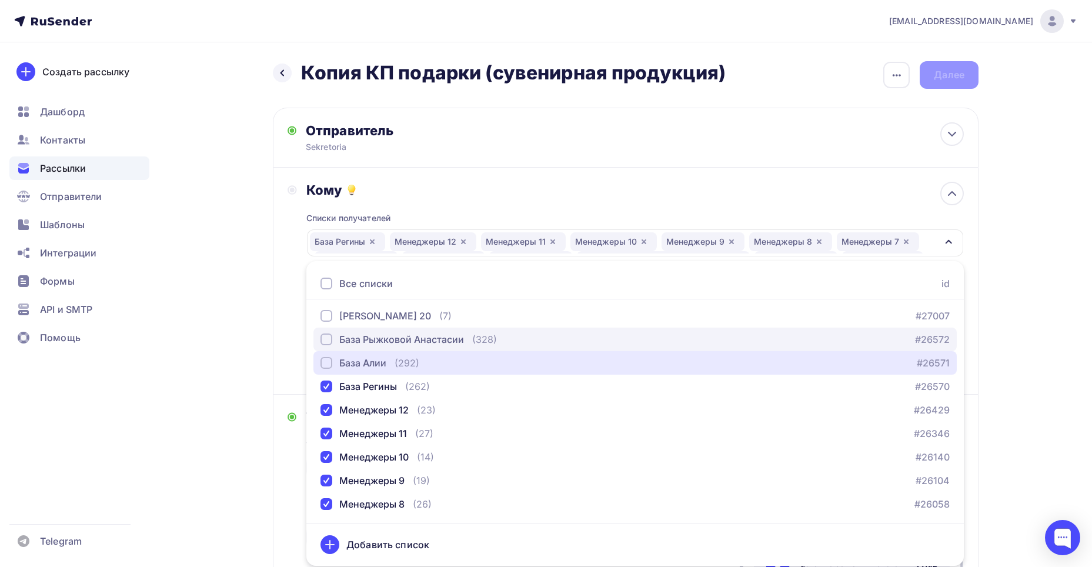
click at [373, 356] on div "База Алии" at bounding box center [362, 363] width 47 height 14
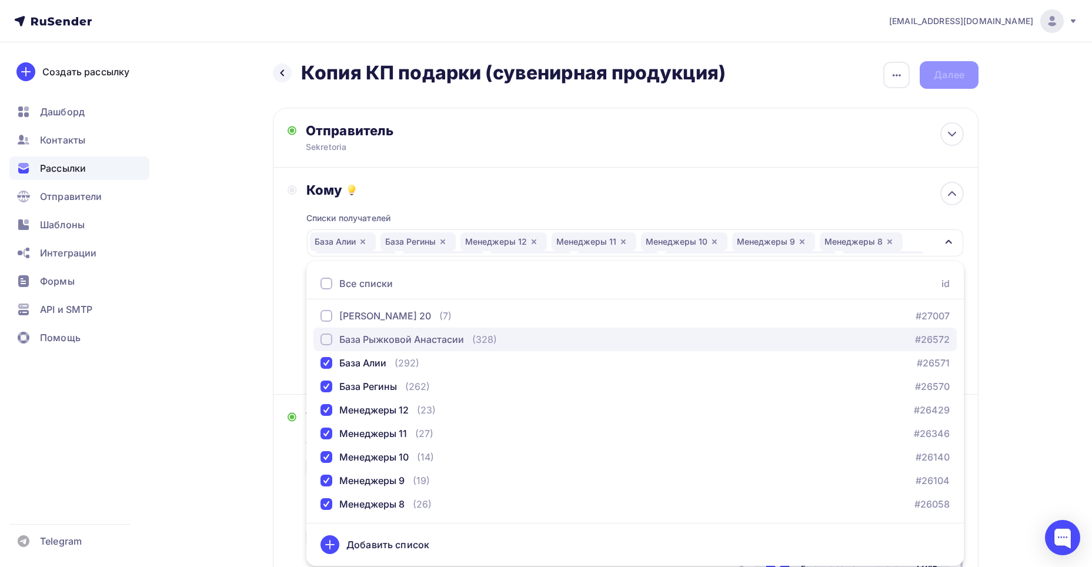
click at [366, 340] on div "База Рыжковой Анастасии" at bounding box center [401, 339] width 125 height 14
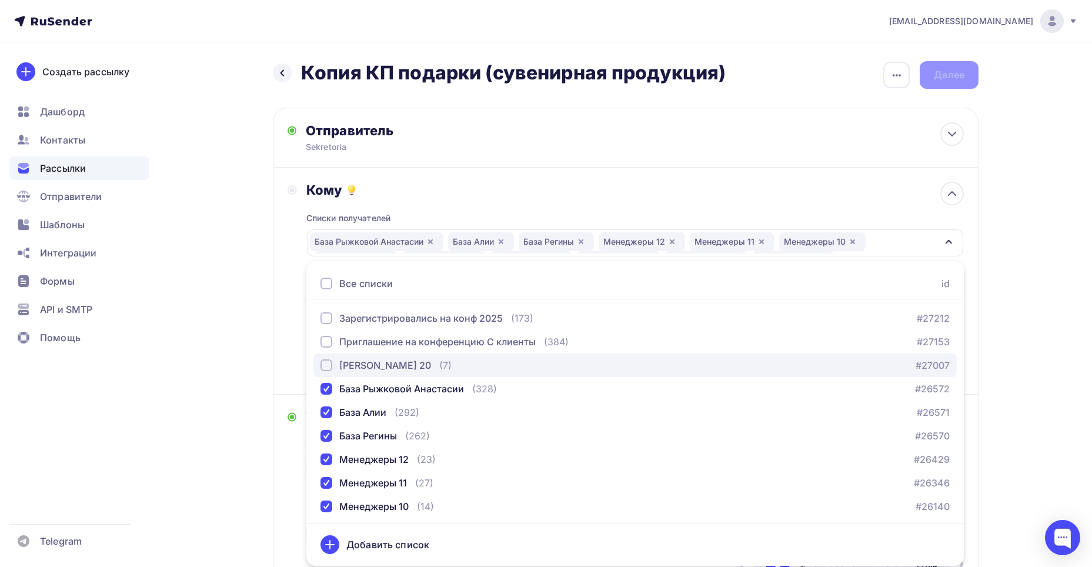
click at [385, 359] on div "[PERSON_NAME] 20" at bounding box center [385, 365] width 92 height 14
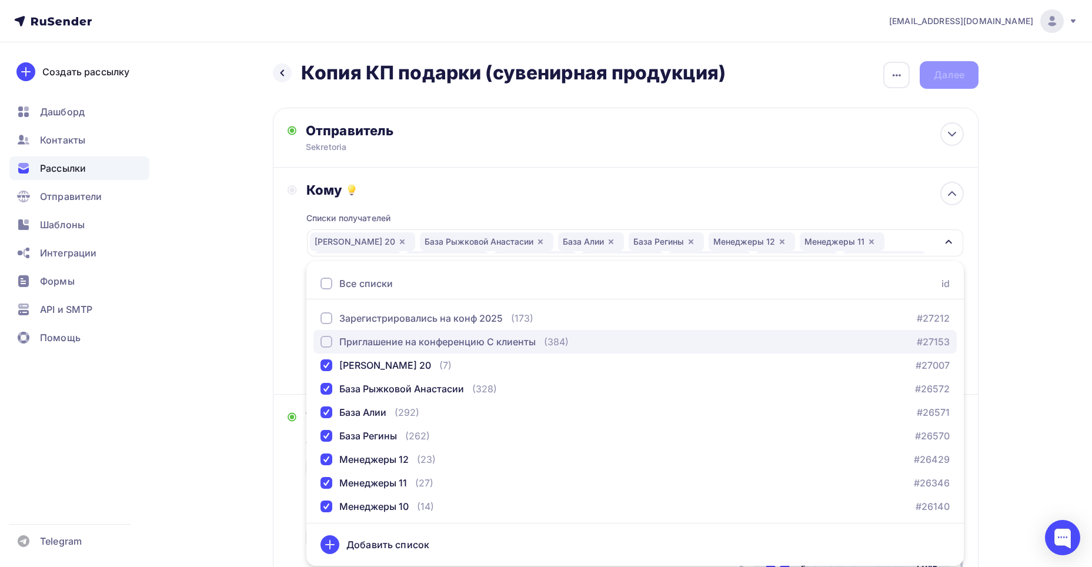
drag, startPoint x: 388, startPoint y: 343, endPoint x: 384, endPoint y: 330, distance: 14.1
click at [387, 342] on div "Приглашение на конференцию С клиенты" at bounding box center [437, 342] width 196 height 14
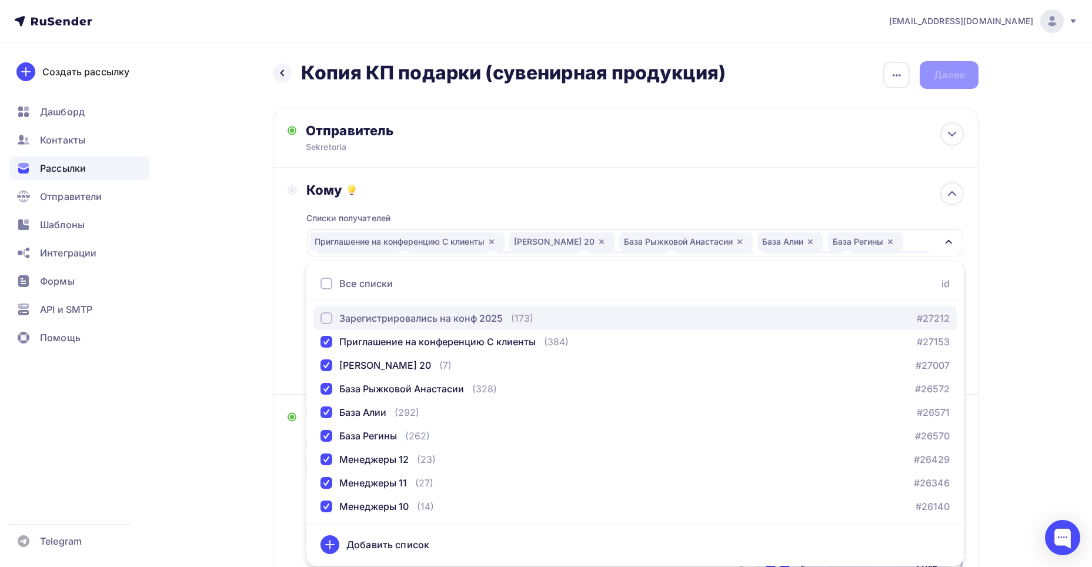
click at [382, 320] on div "Зарегистрировались на конф 2025" at bounding box center [420, 318] width 163 height 14
click at [377, 316] on div "Зарегистрировались на конф 2025" at bounding box center [420, 318] width 163 height 14
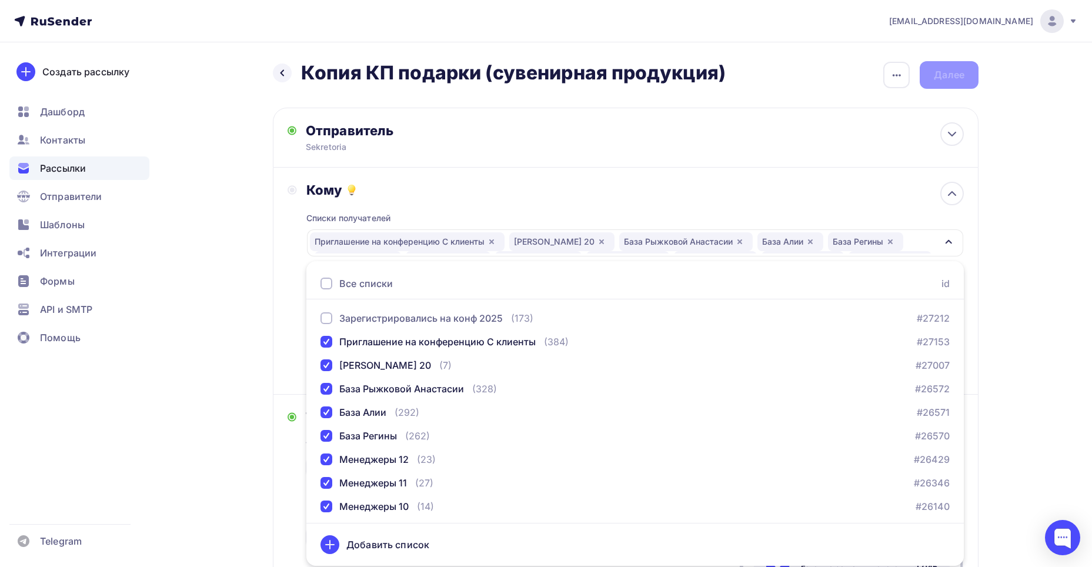
click at [449, 190] on div "Кому" at bounding box center [634, 190] width 657 height 16
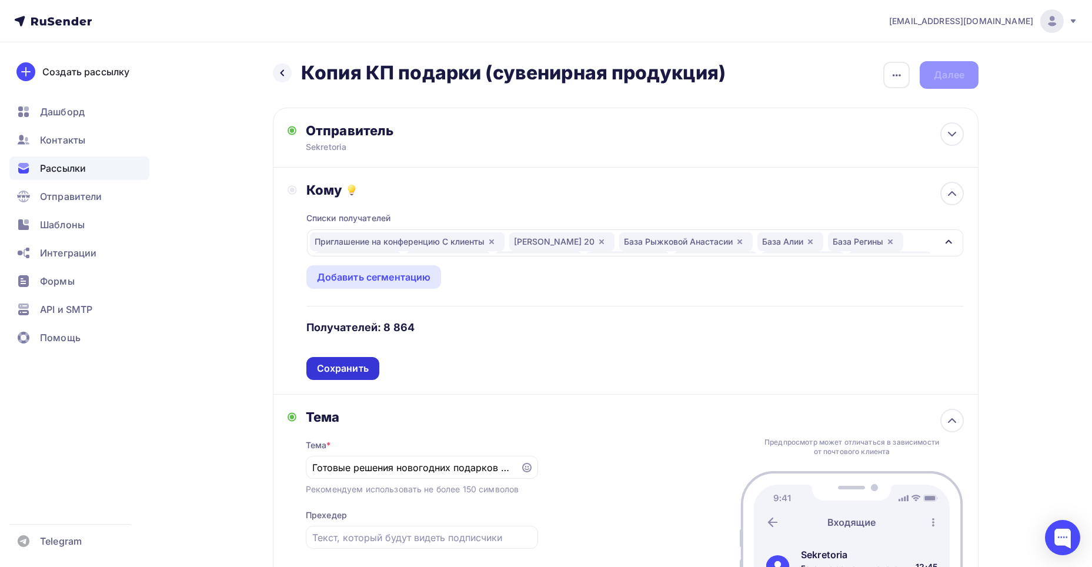
click at [352, 369] on div "Сохранить" at bounding box center [343, 369] width 52 height 14
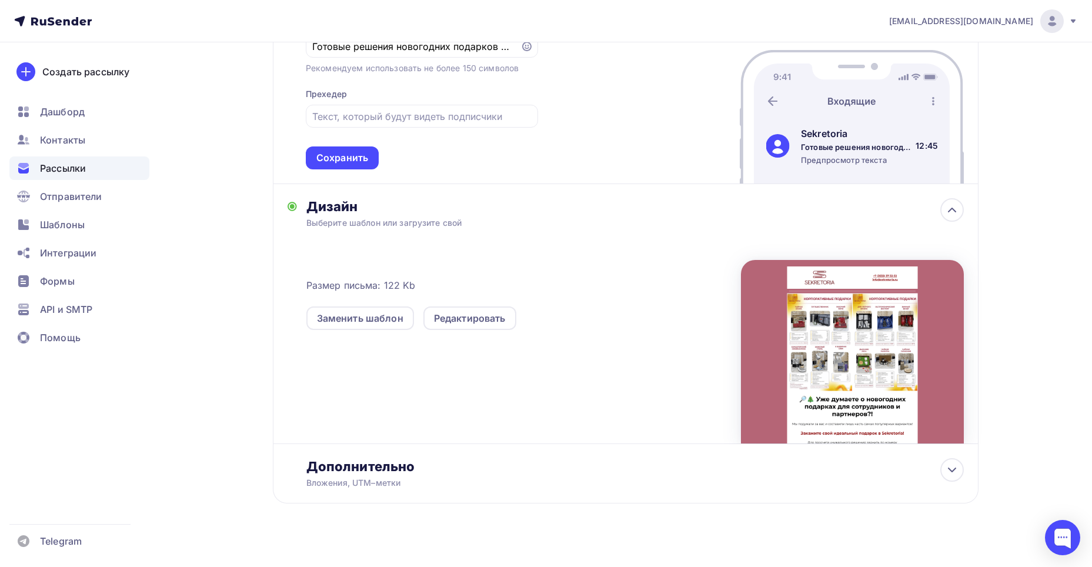
scroll to position [313, 0]
click at [506, 313] on div "Редактировать" at bounding box center [469, 318] width 93 height 24
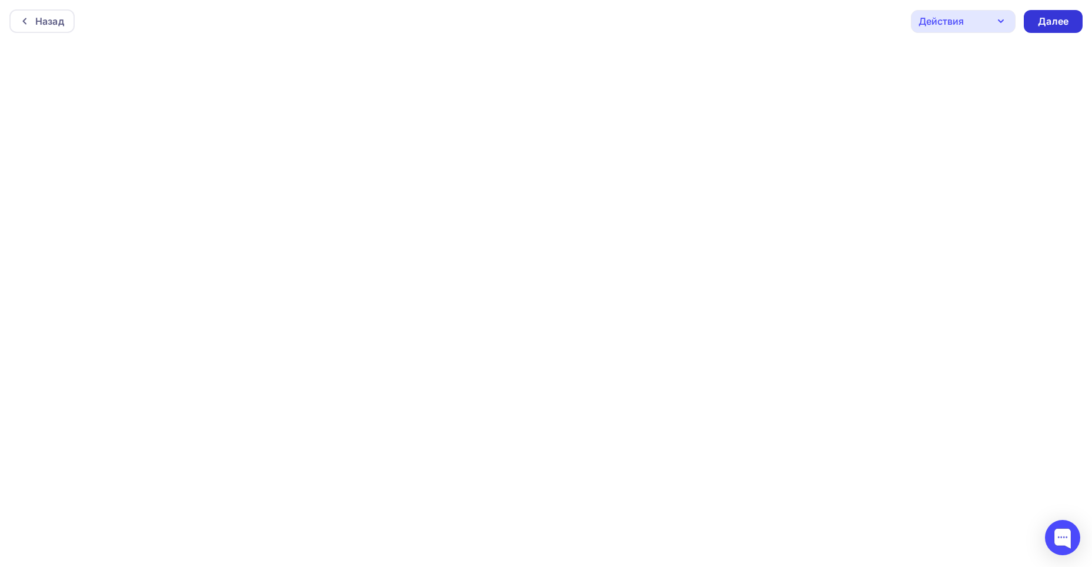
click at [1047, 21] on div "Далее" at bounding box center [1053, 22] width 31 height 14
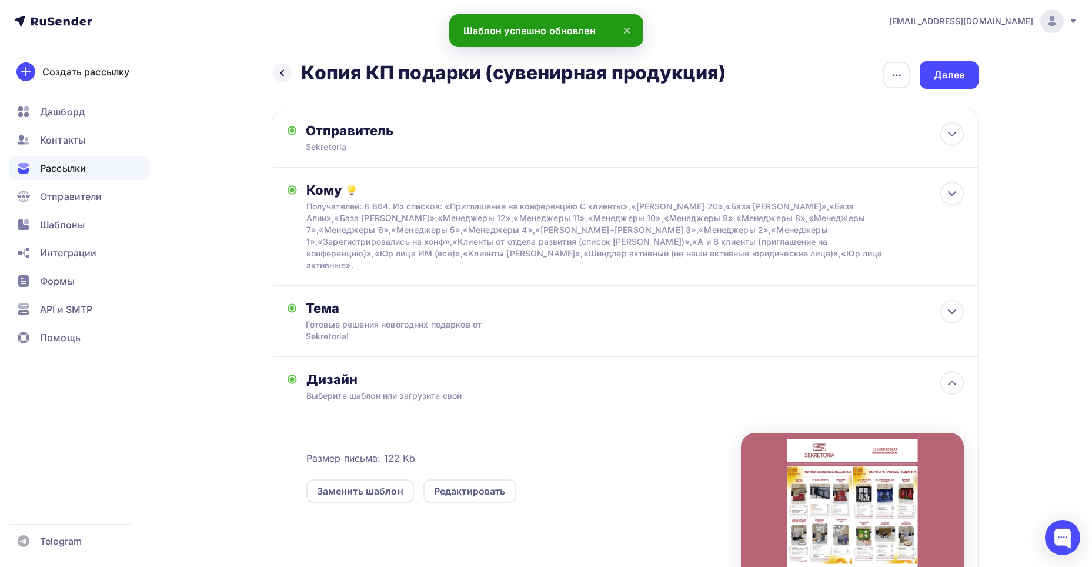
scroll to position [173, 0]
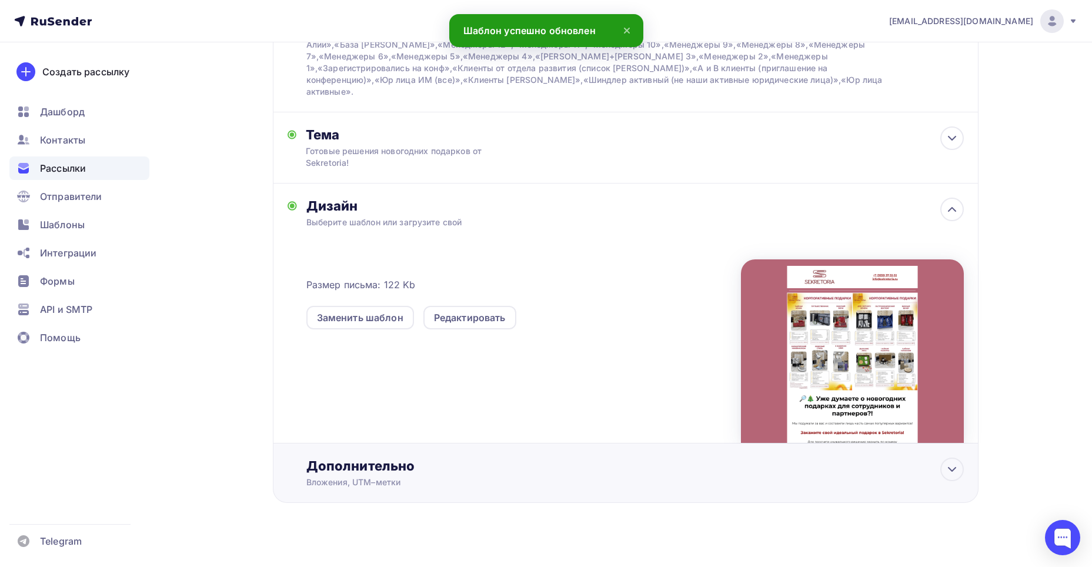
click at [561, 459] on div "Дополнительно" at bounding box center [634, 465] width 657 height 16
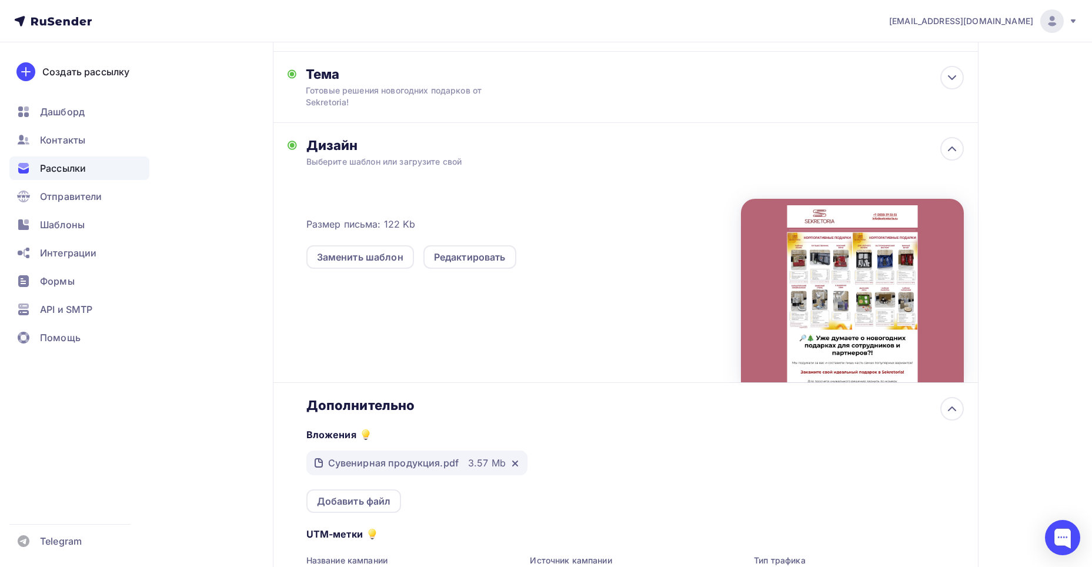
scroll to position [290, 0]
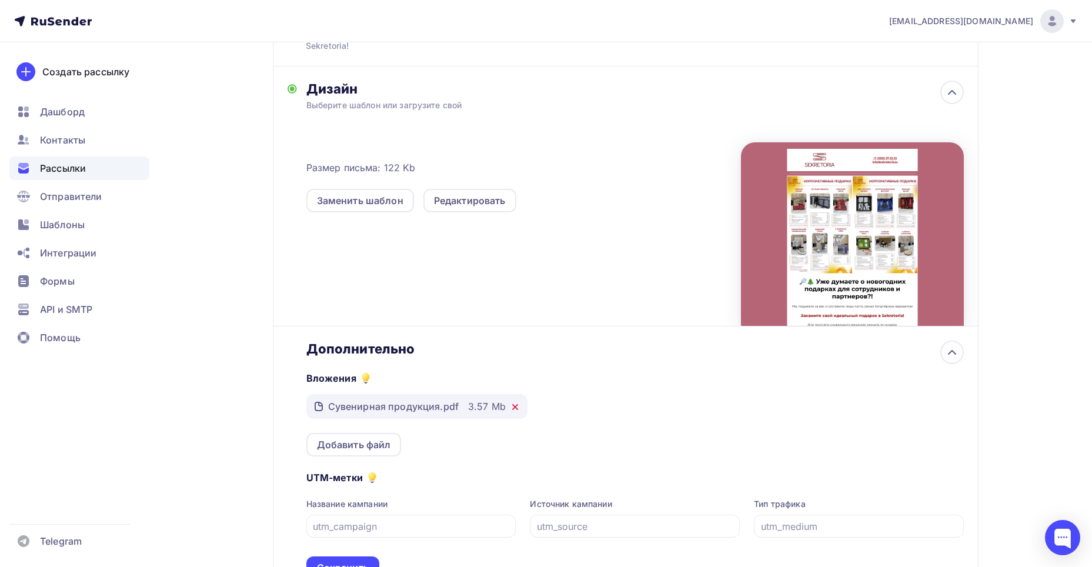
click at [510, 402] on icon at bounding box center [514, 406] width 9 height 9
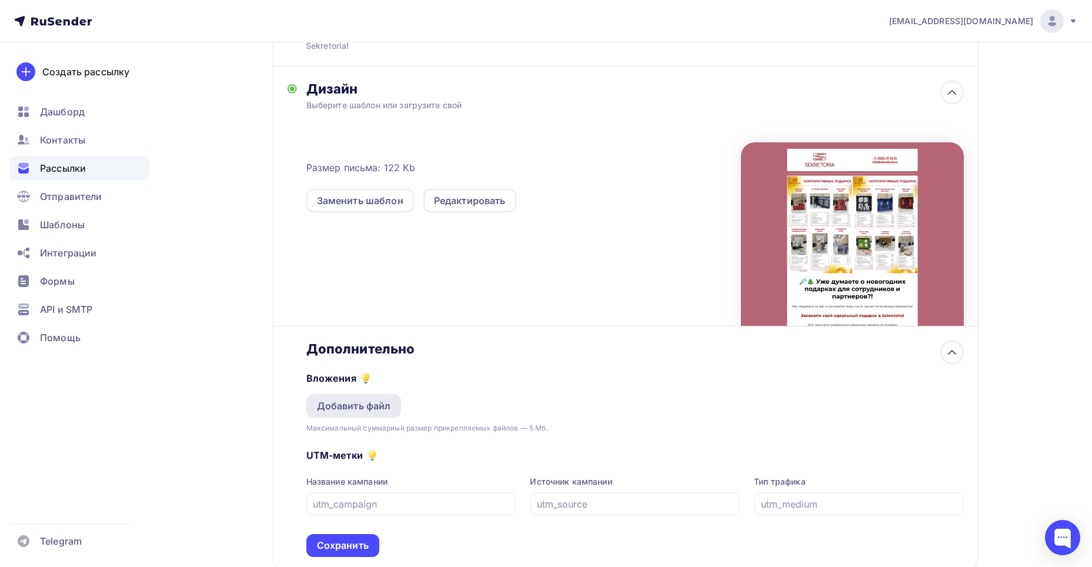
click at [354, 399] on div "Добавить файл" at bounding box center [354, 406] width 74 height 14
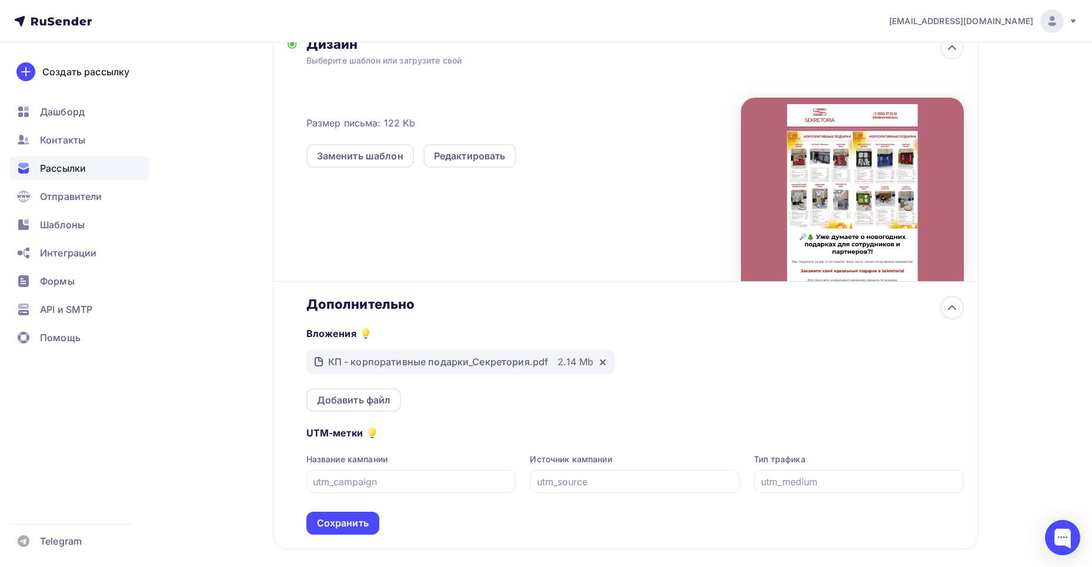
scroll to position [382, 0]
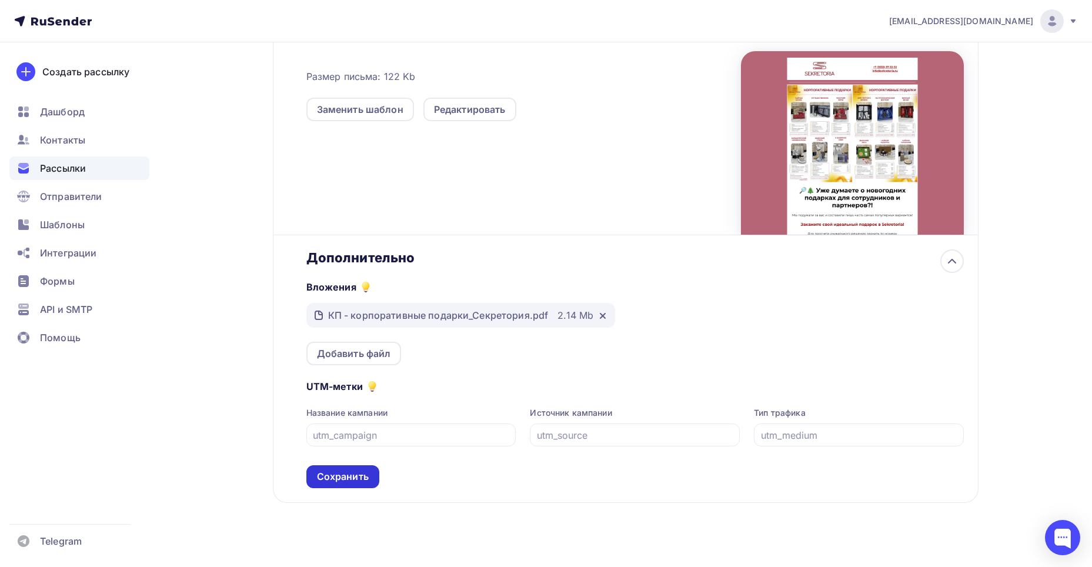
click at [347, 470] on div "Сохранить" at bounding box center [343, 477] width 52 height 14
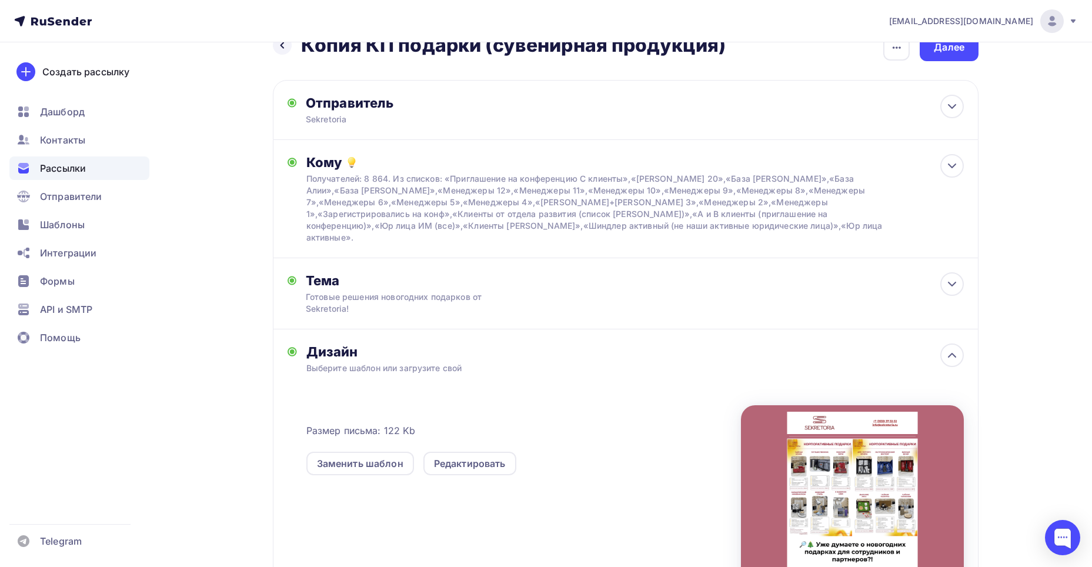
scroll to position [0, 0]
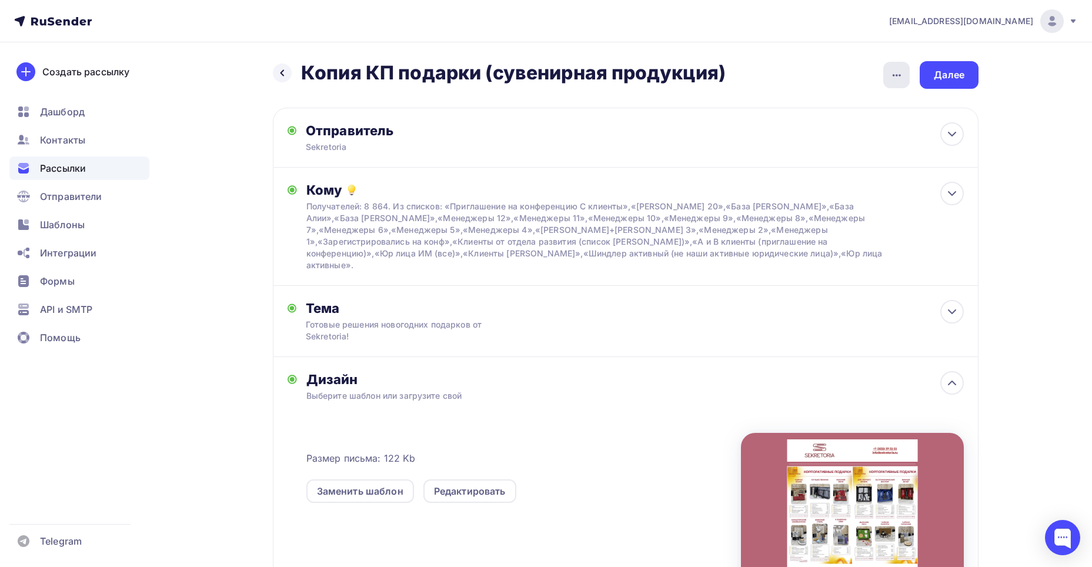
click at [893, 73] on icon "button" at bounding box center [897, 75] width 14 height 14
click at [852, 140] on div "Переименовать рассылку" at bounding box center [834, 135] width 146 height 14
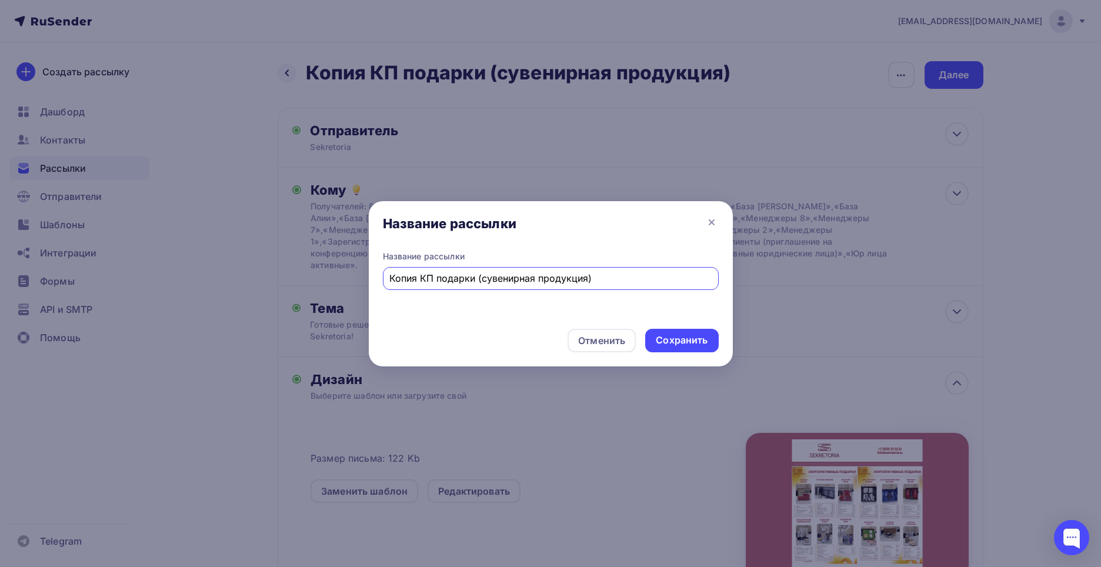
click at [463, 282] on input "Копия КП подарки (сувенирная продукция)" at bounding box center [550, 278] width 322 height 14
type input "R"
type input "КП корп подарки"
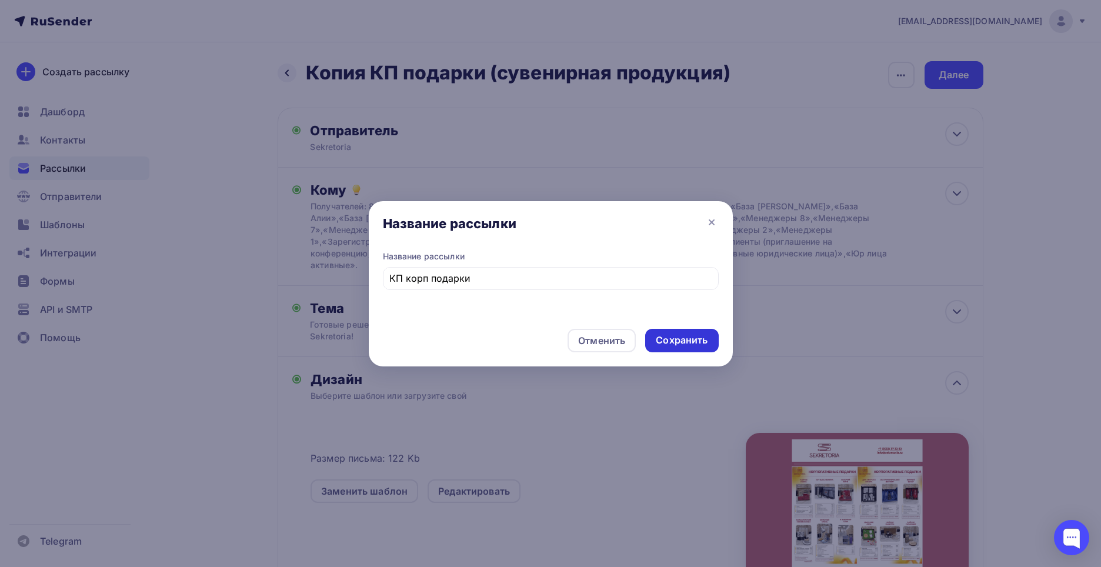
click at [671, 343] on div "Сохранить" at bounding box center [682, 340] width 52 height 14
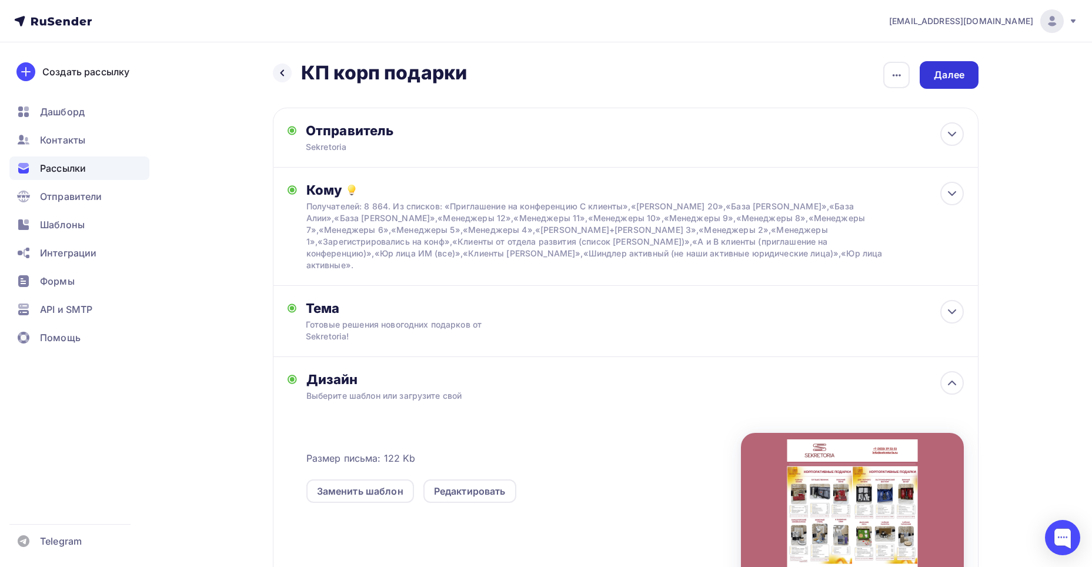
click at [926, 76] on div "Далее" at bounding box center [949, 75] width 59 height 28
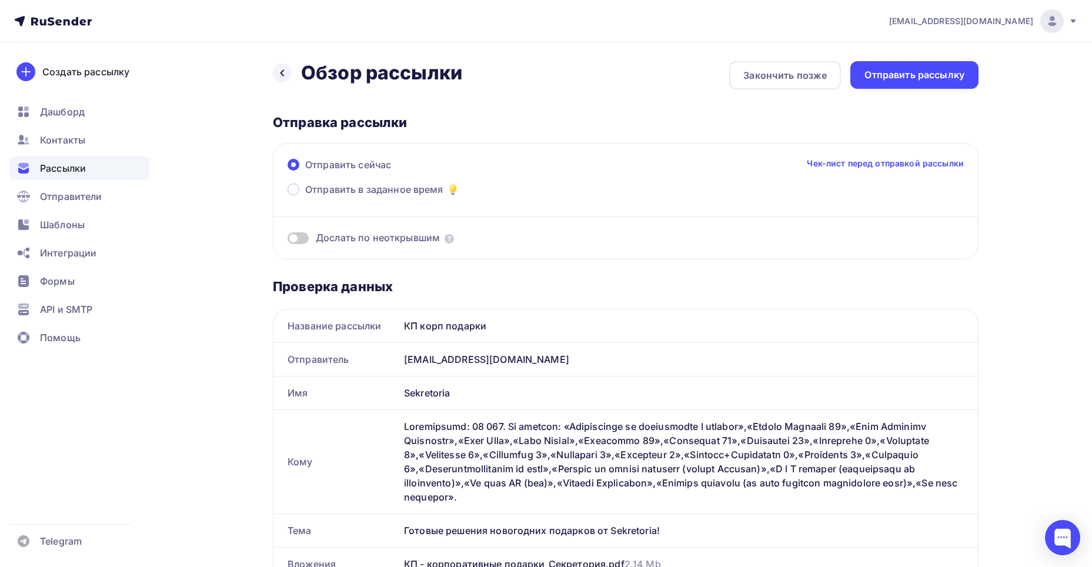
click at [297, 237] on span at bounding box center [297, 238] width 21 height 12
click at [287, 240] on input "checkbox" at bounding box center [287, 240] width 0 height 0
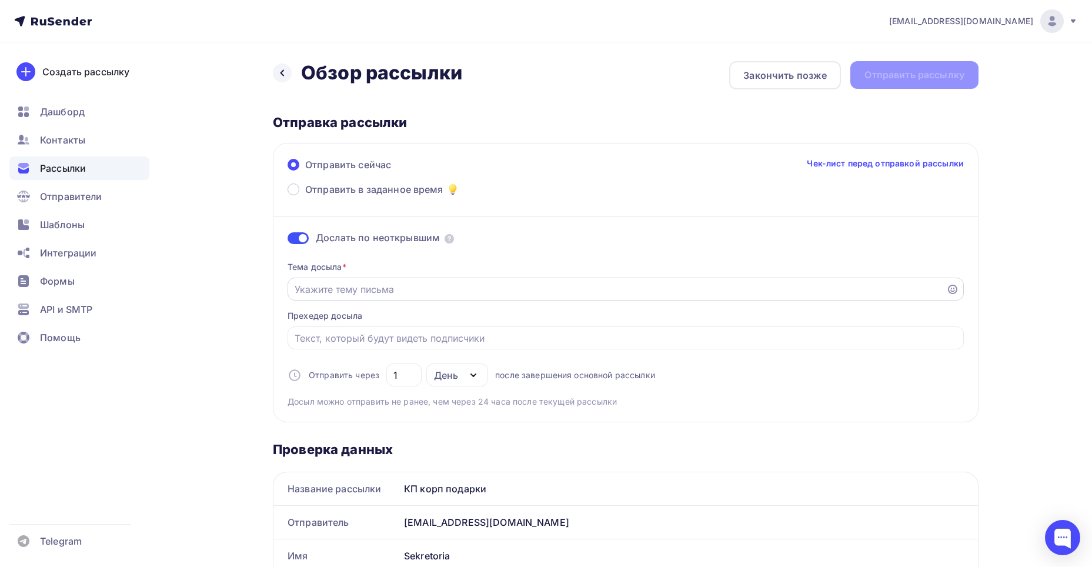
click at [353, 287] on input "Отправить в заданное время" at bounding box center [617, 289] width 645 height 14
click at [526, 252] on div "Тема досыла * Корпоративные подарки от Sekretoria! Прехедер досыла Отправить че…" at bounding box center [625, 330] width 676 height 156
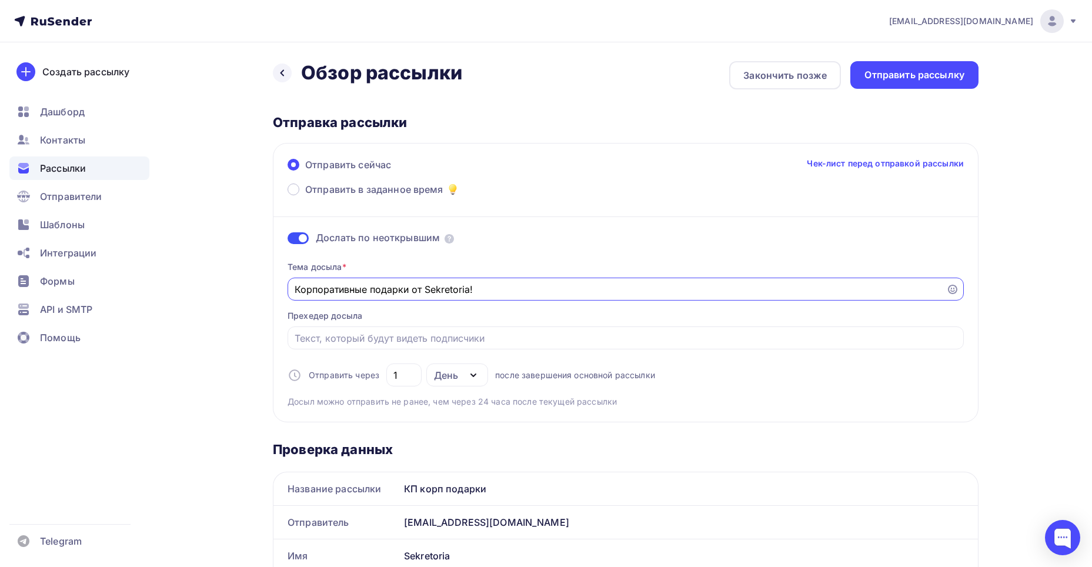
drag, startPoint x: 375, startPoint y: 291, endPoint x: 279, endPoint y: 298, distance: 96.7
click at [279, 298] on div "Отправить сейчас Чек-лист перед отправкой рассылки Отправить в заданное время Д…" at bounding box center [626, 282] width 706 height 279
click at [357, 287] on input "Идеи подарки от Sekretoria!" at bounding box center [617, 289] width 645 height 14
type input "Идеи подарков от Sekretoria!"
click at [582, 250] on div "Дослать по неоткрывшим Тема досыла * Идеи подарков от Sekretoria! Прехедер досы…" at bounding box center [625, 304] width 676 height 205
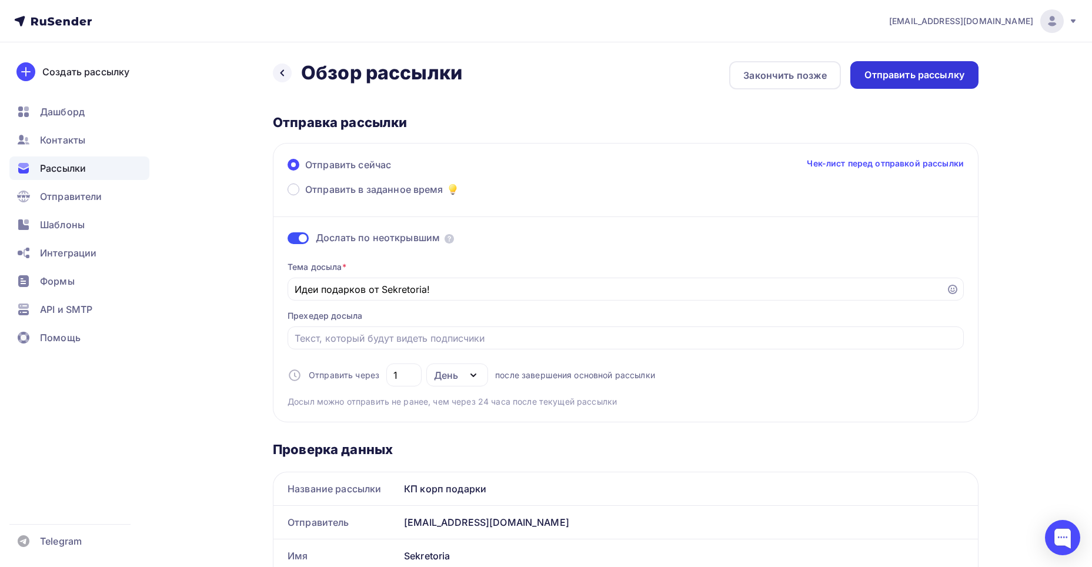
click at [881, 78] on div "Отправить рассылку" at bounding box center [914, 75] width 100 height 14
